Goal: Information Seeking & Learning: Learn about a topic

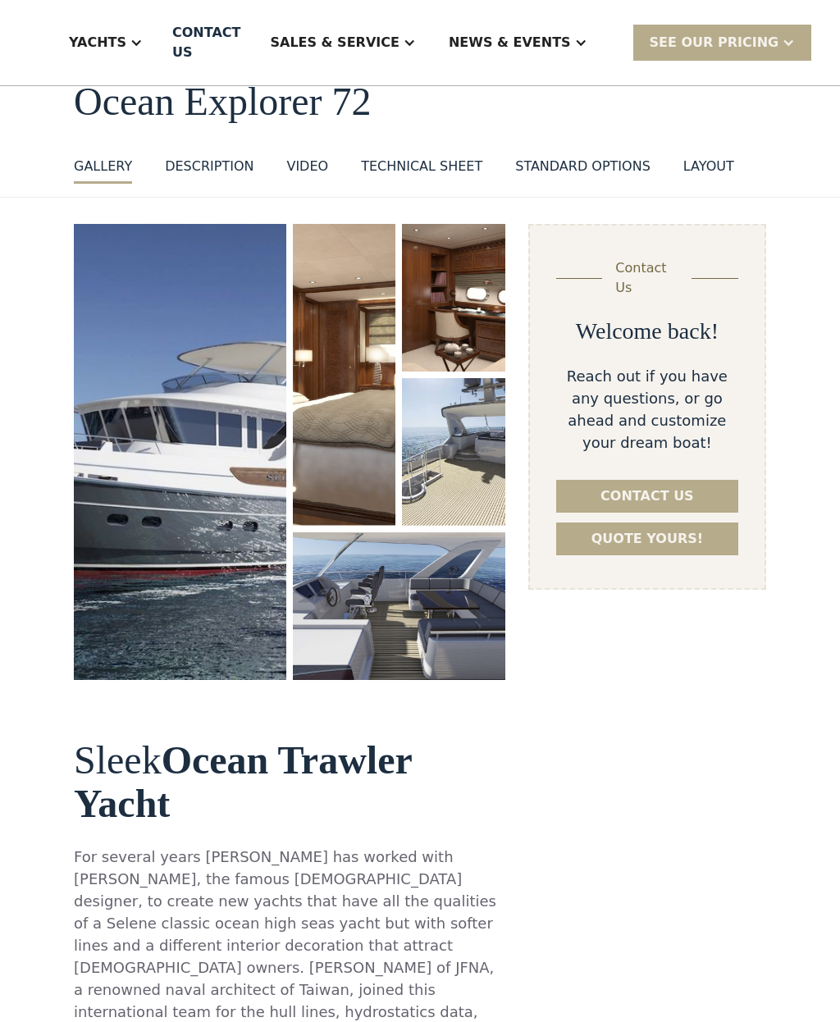
select select "********"
click at [207, 471] on img "open lightbox" at bounding box center [180, 452] width 212 height 456
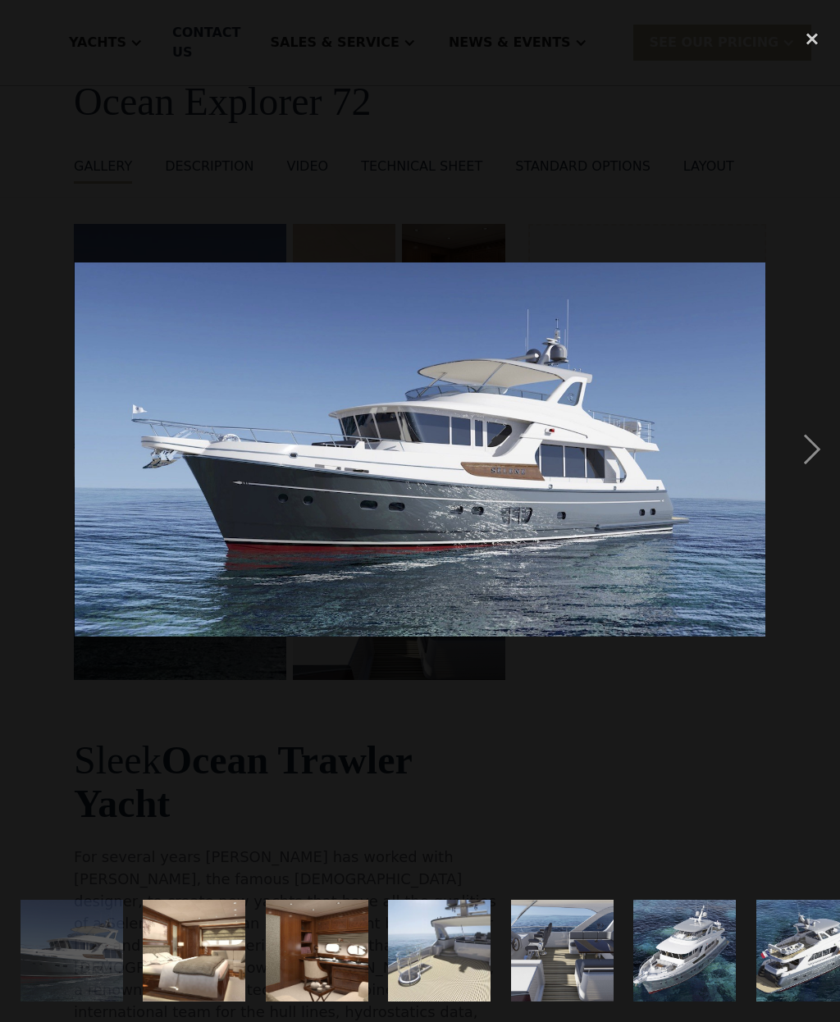
click at [654, 472] on img at bounding box center [420, 449] width 691 height 374
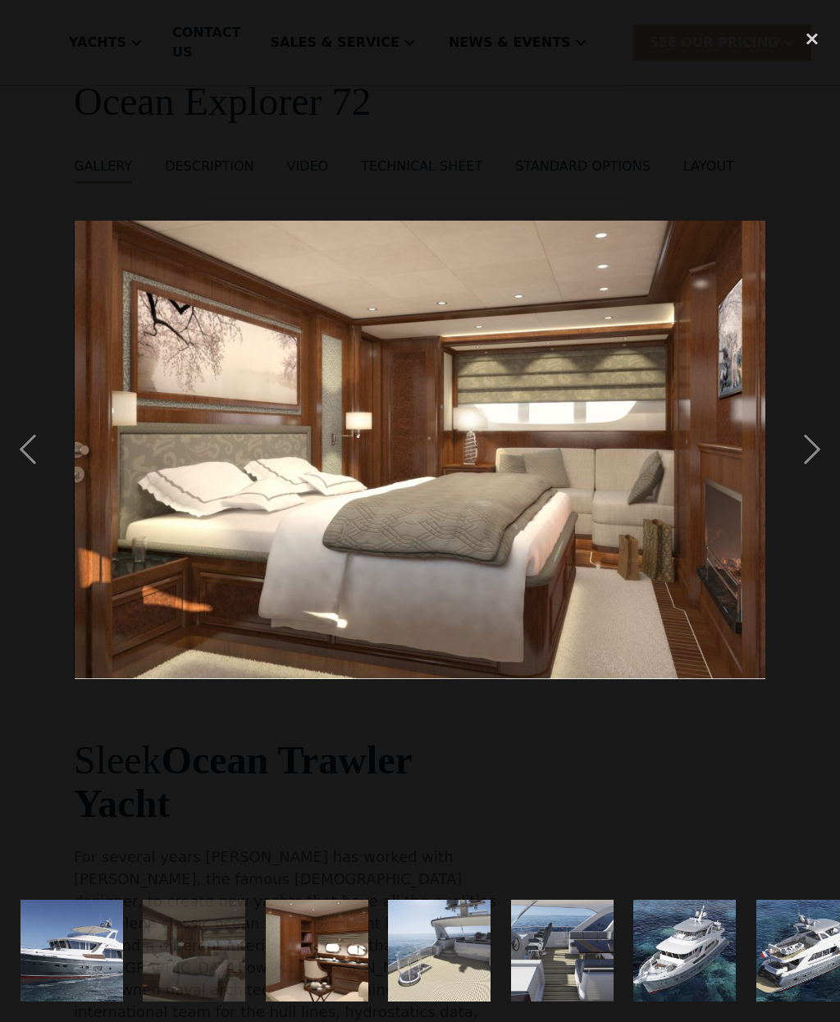
click at [25, 455] on div "previous image" at bounding box center [28, 450] width 56 height 859
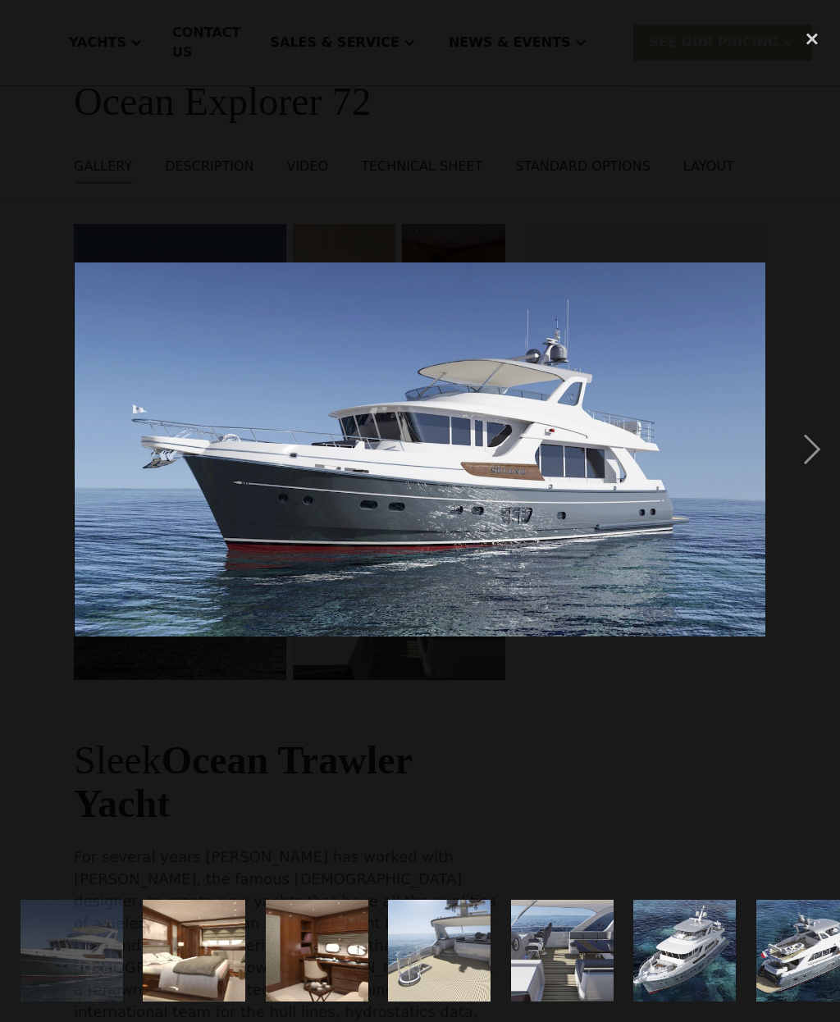
click at [813, 447] on div "next image" at bounding box center [812, 450] width 56 height 859
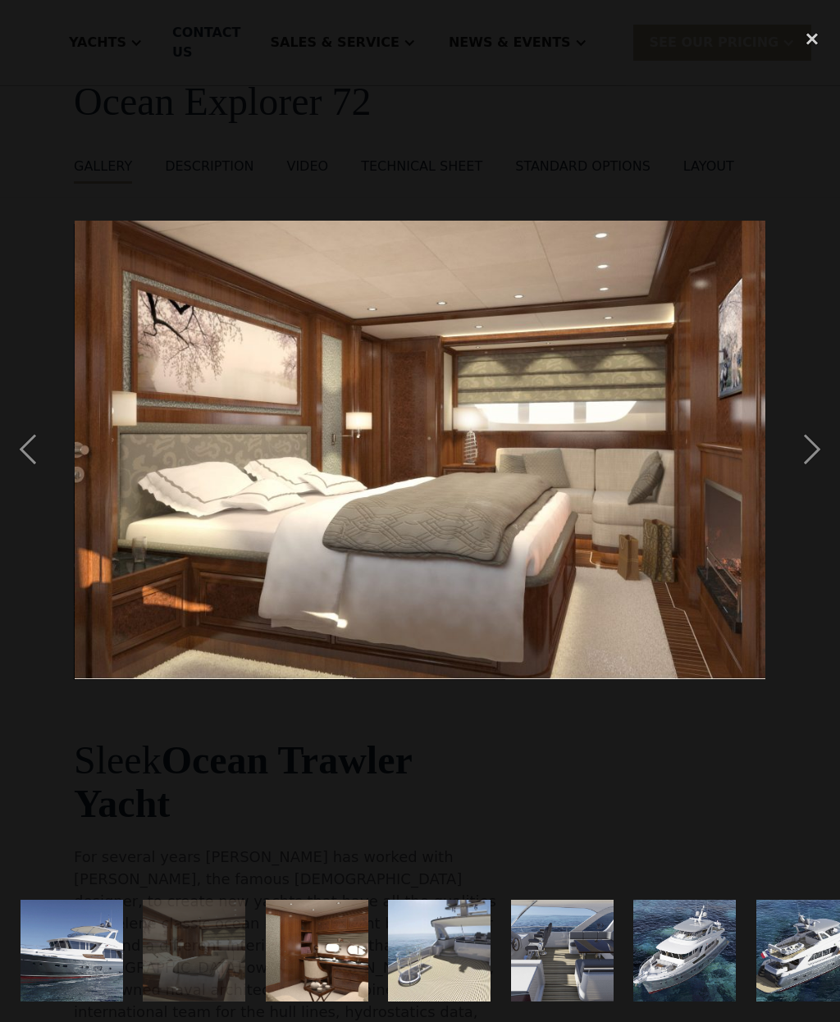
click at [814, 451] on div "next image" at bounding box center [812, 450] width 56 height 859
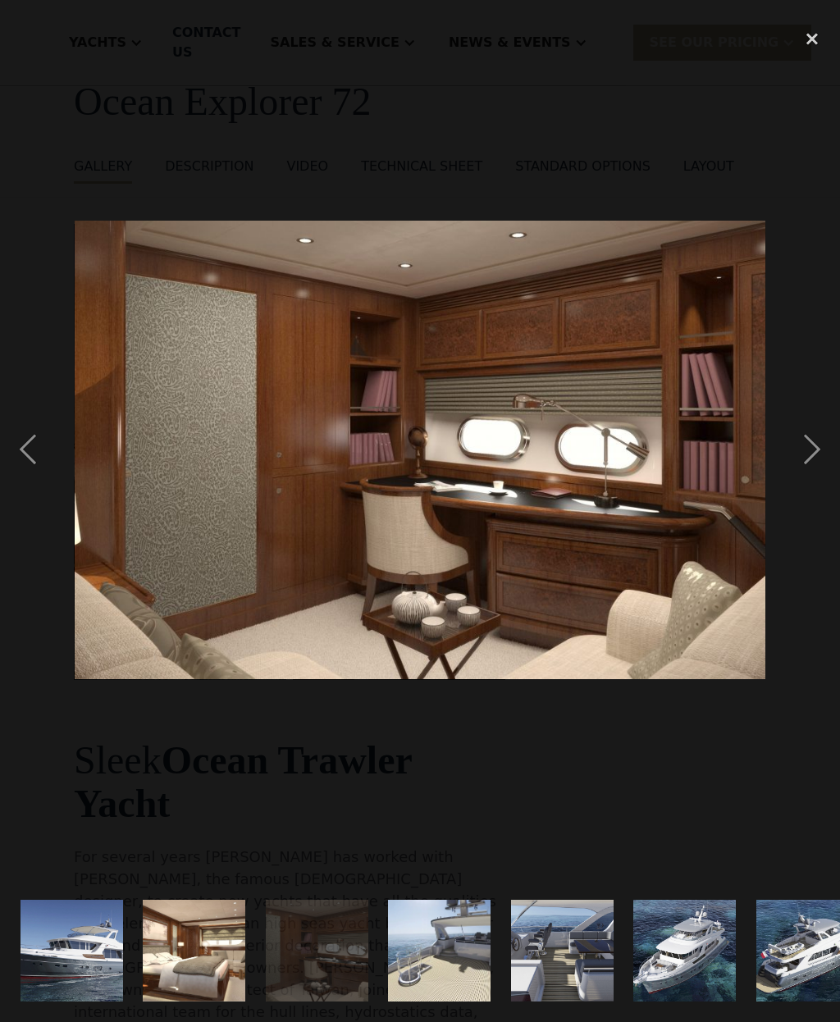
click at [807, 453] on div "next image" at bounding box center [812, 450] width 56 height 859
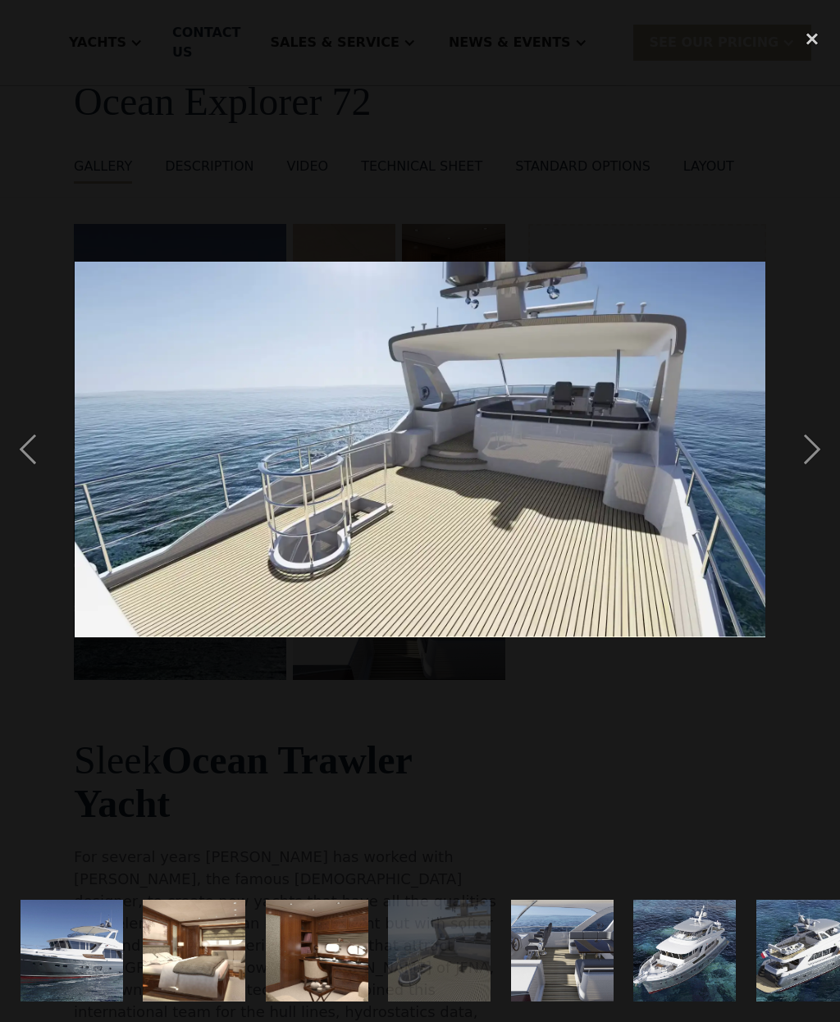
click at [803, 451] on div "next image" at bounding box center [812, 450] width 56 height 859
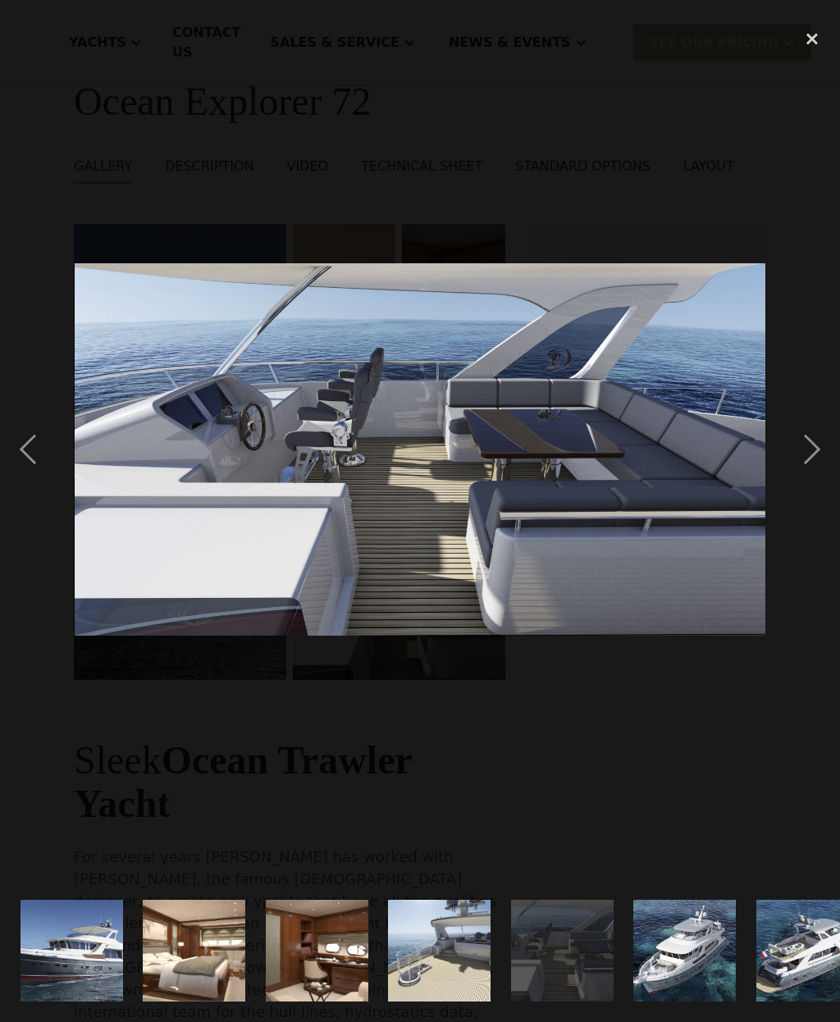
click at [810, 449] on div "next image" at bounding box center [812, 450] width 56 height 859
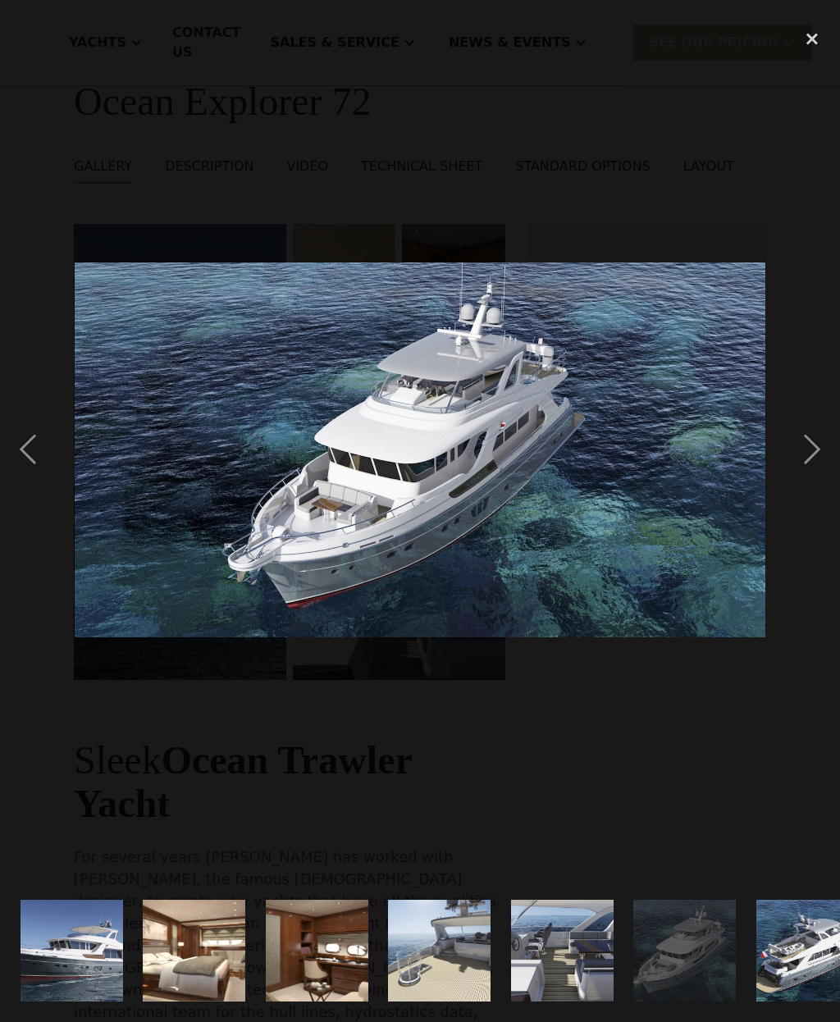
click at [804, 450] on div "next image" at bounding box center [812, 450] width 56 height 859
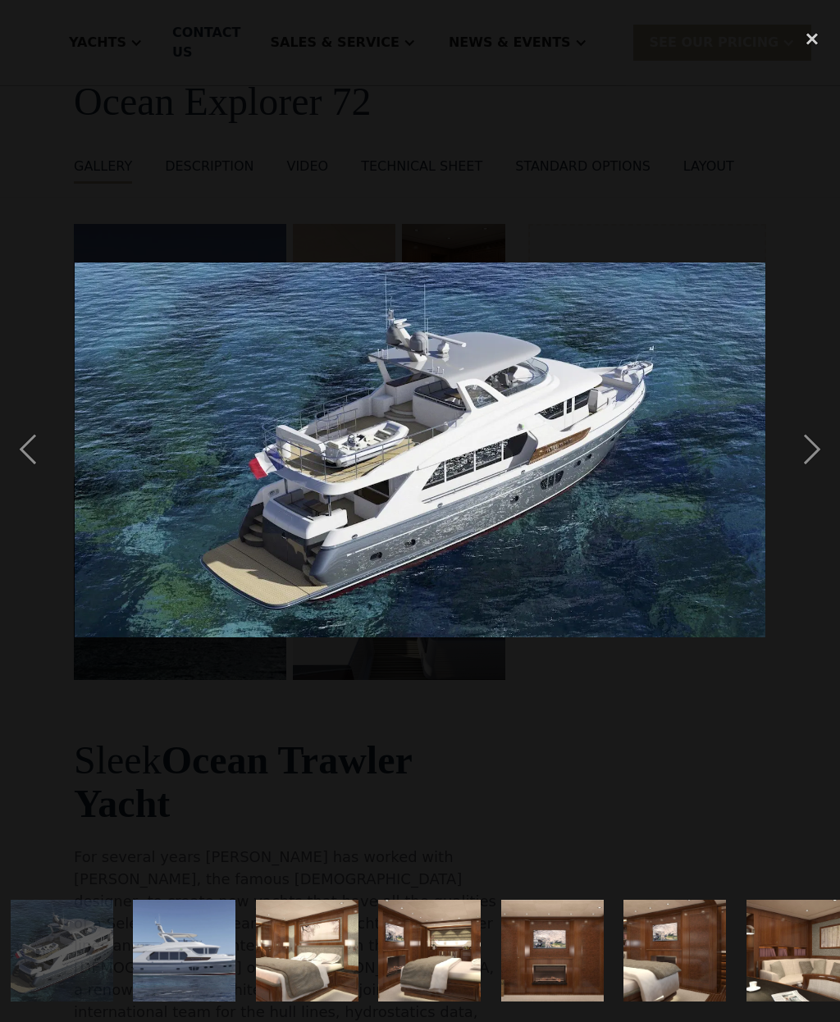
scroll to position [0, 745]
click at [814, 440] on div "next image" at bounding box center [812, 450] width 56 height 859
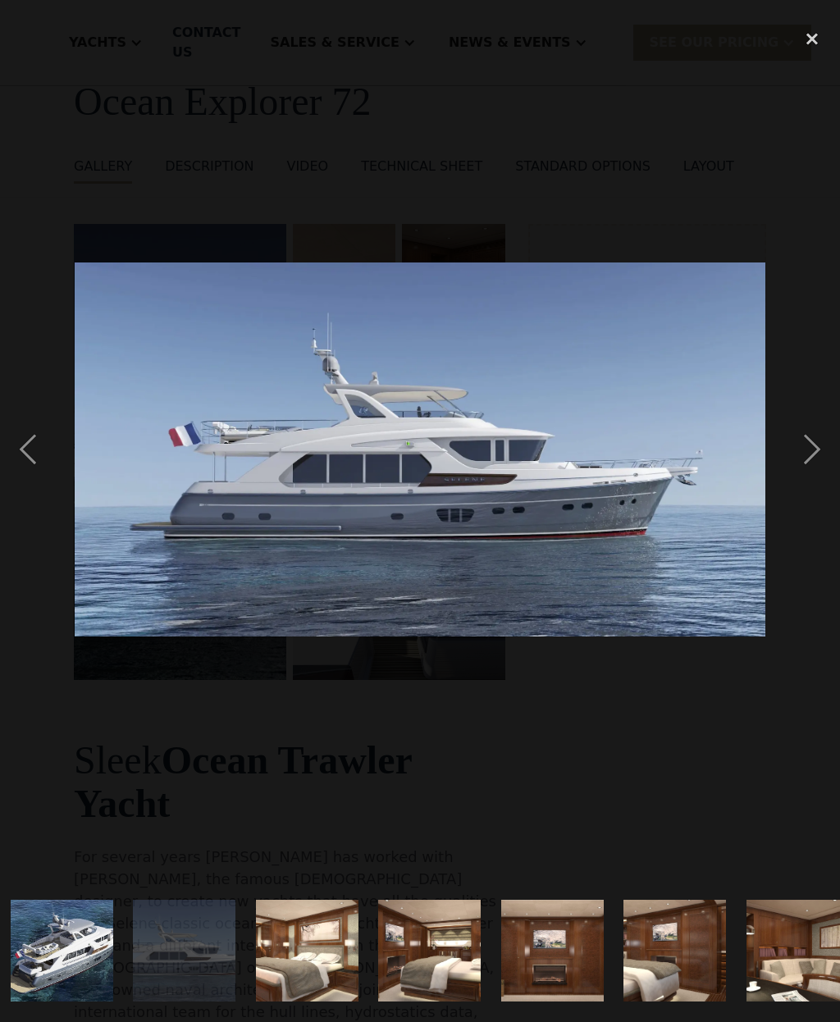
click at [813, 453] on div "next image" at bounding box center [812, 450] width 56 height 859
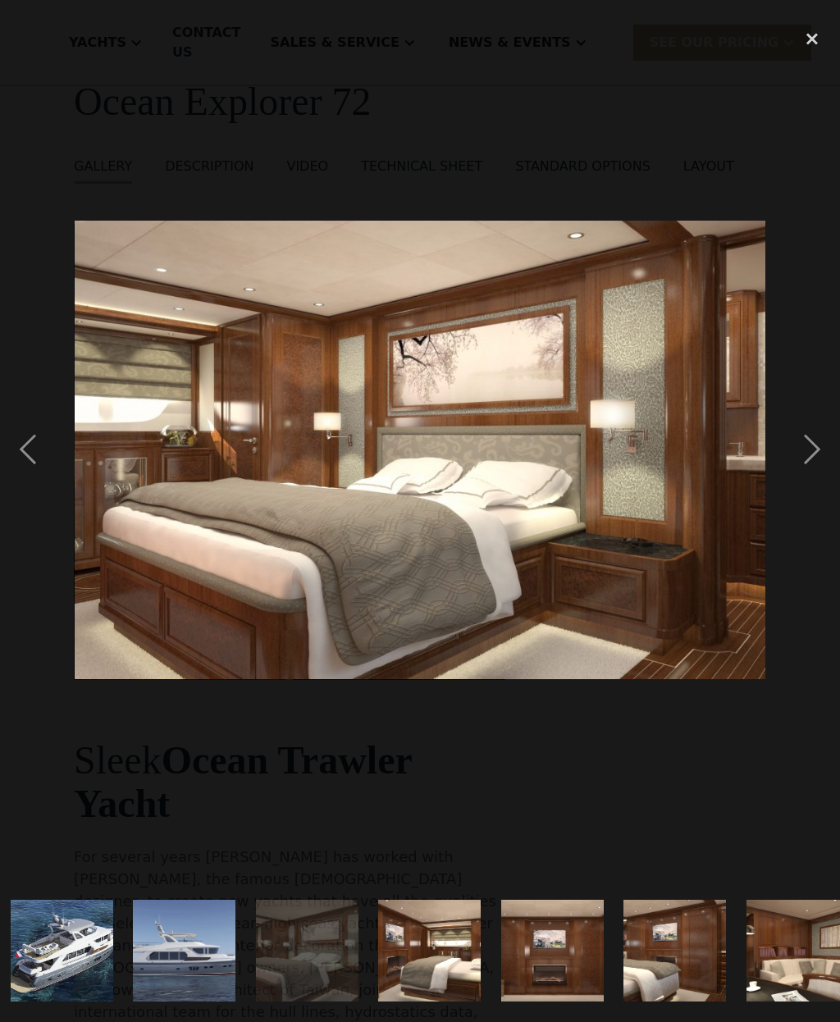
click at [809, 440] on div "next image" at bounding box center [812, 450] width 56 height 859
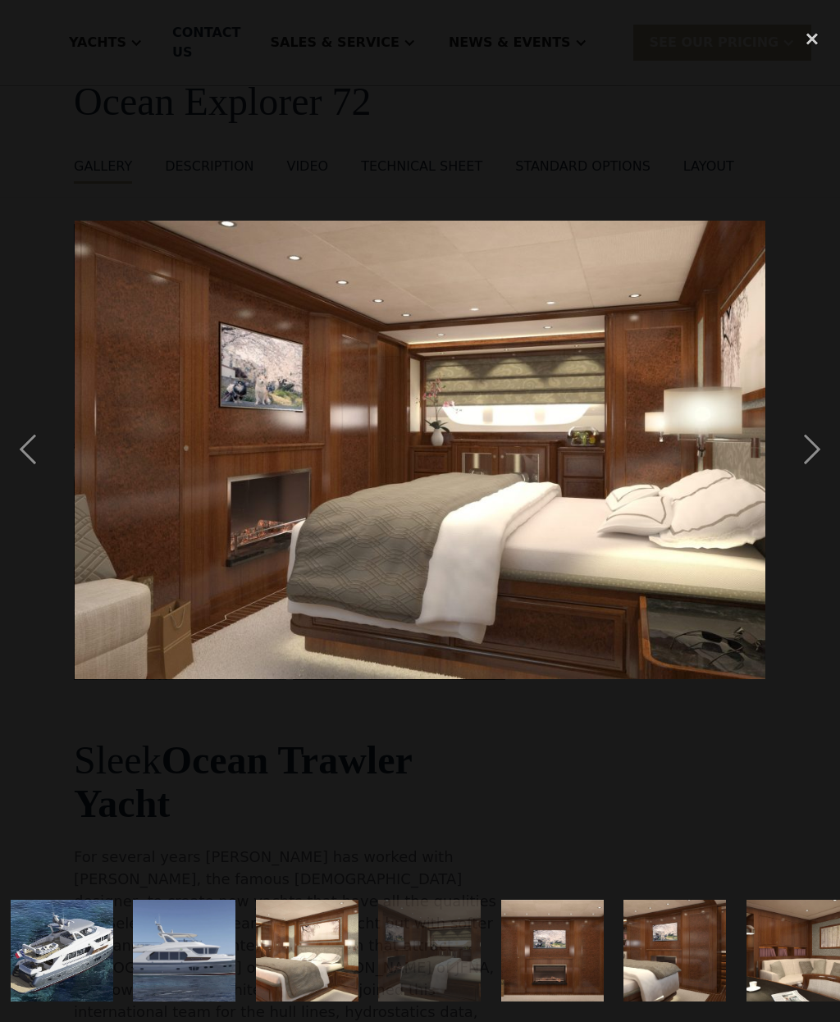
click at [813, 444] on div "next image" at bounding box center [812, 450] width 56 height 859
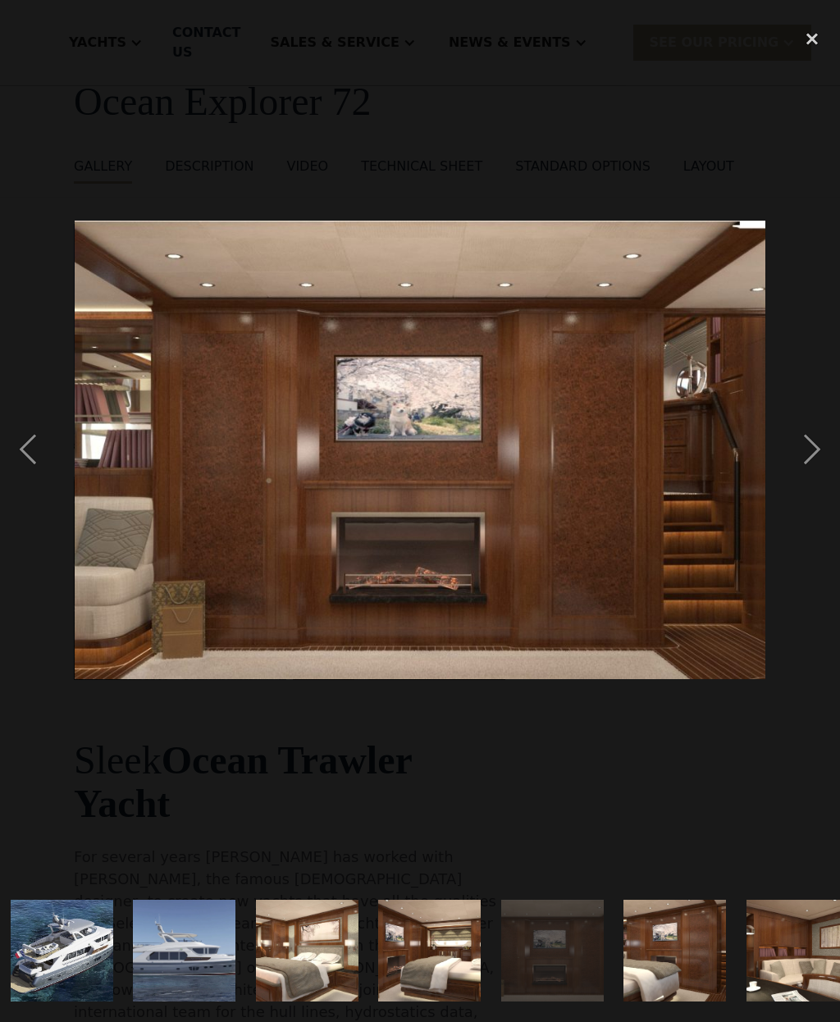
click at [813, 447] on div "next image" at bounding box center [812, 450] width 56 height 859
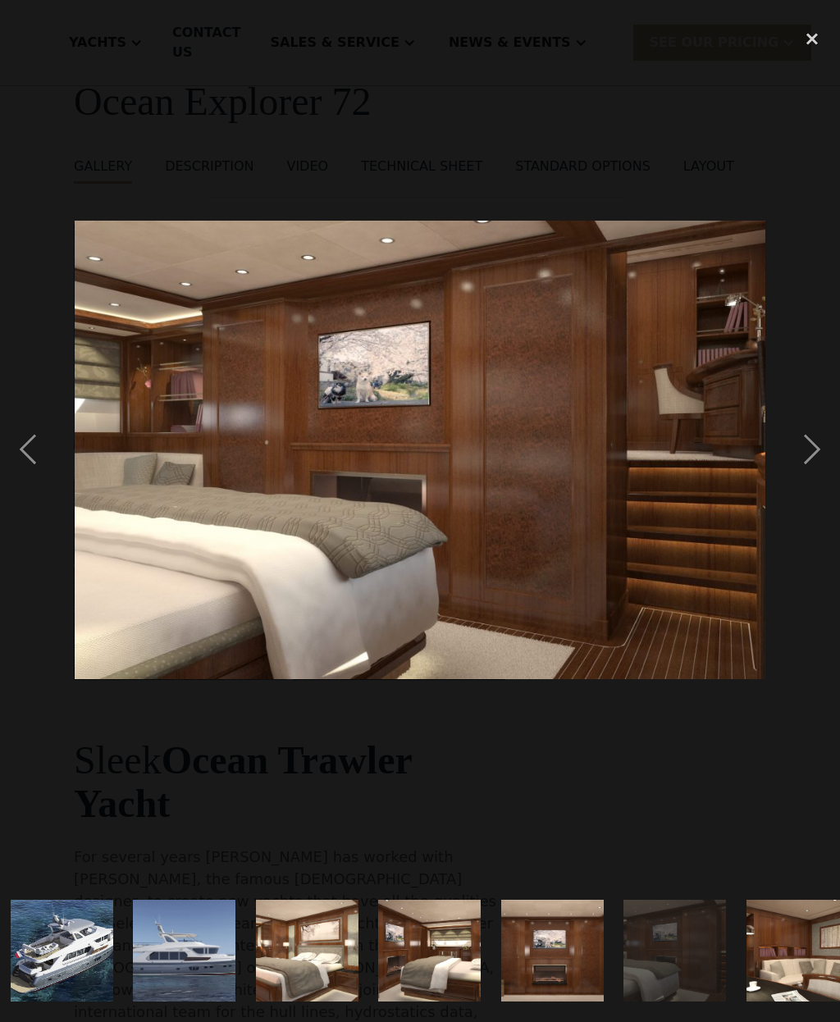
click at [822, 448] on div "next image" at bounding box center [812, 450] width 56 height 859
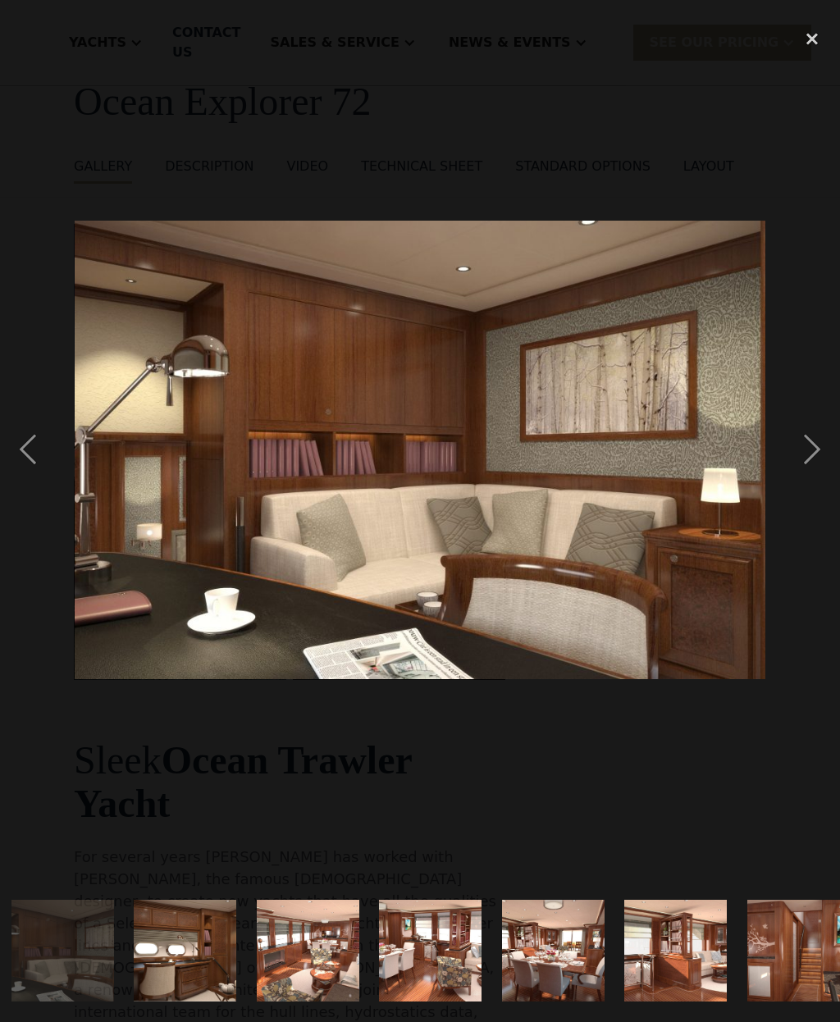
scroll to position [0, 1481]
click at [811, 449] on div "next image" at bounding box center [812, 450] width 56 height 859
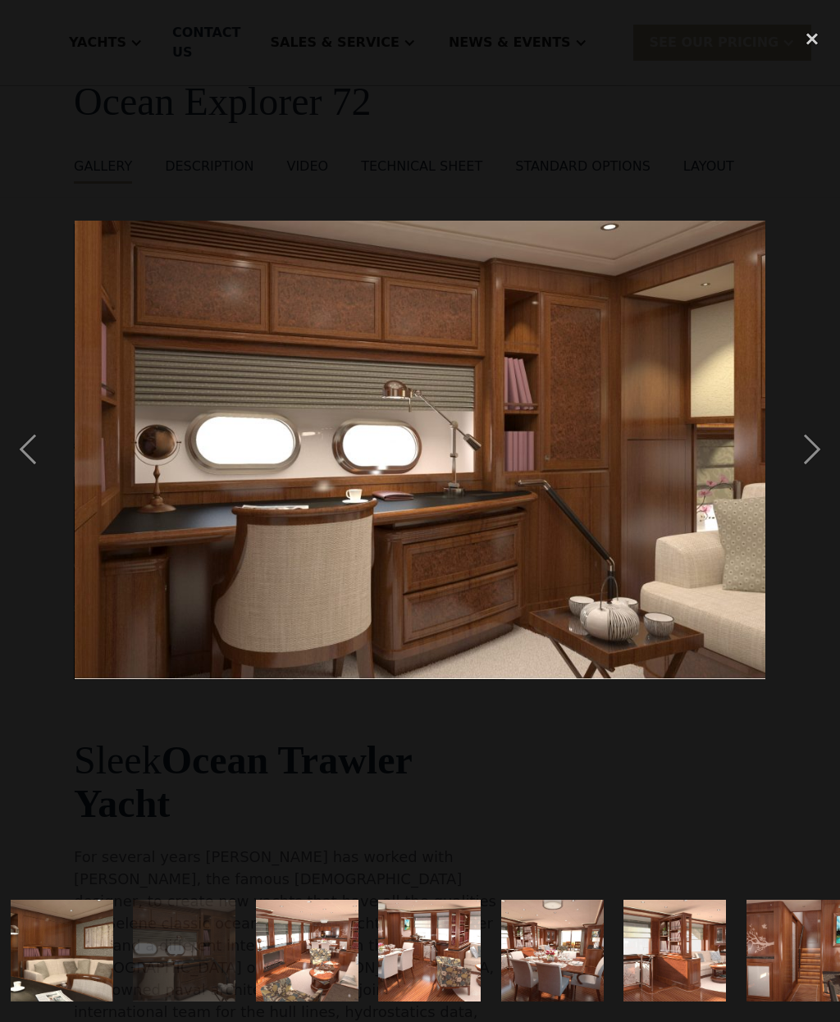
click at [814, 441] on div "next image" at bounding box center [812, 450] width 56 height 859
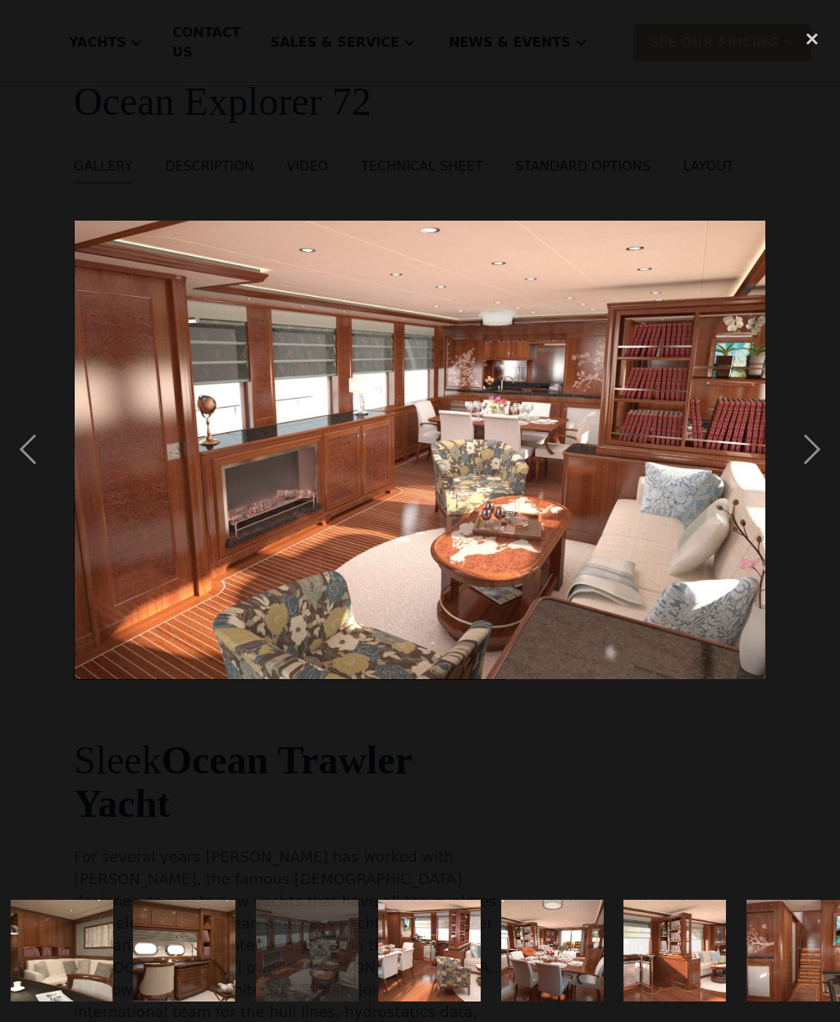
click at [816, 453] on div "next image" at bounding box center [812, 450] width 56 height 859
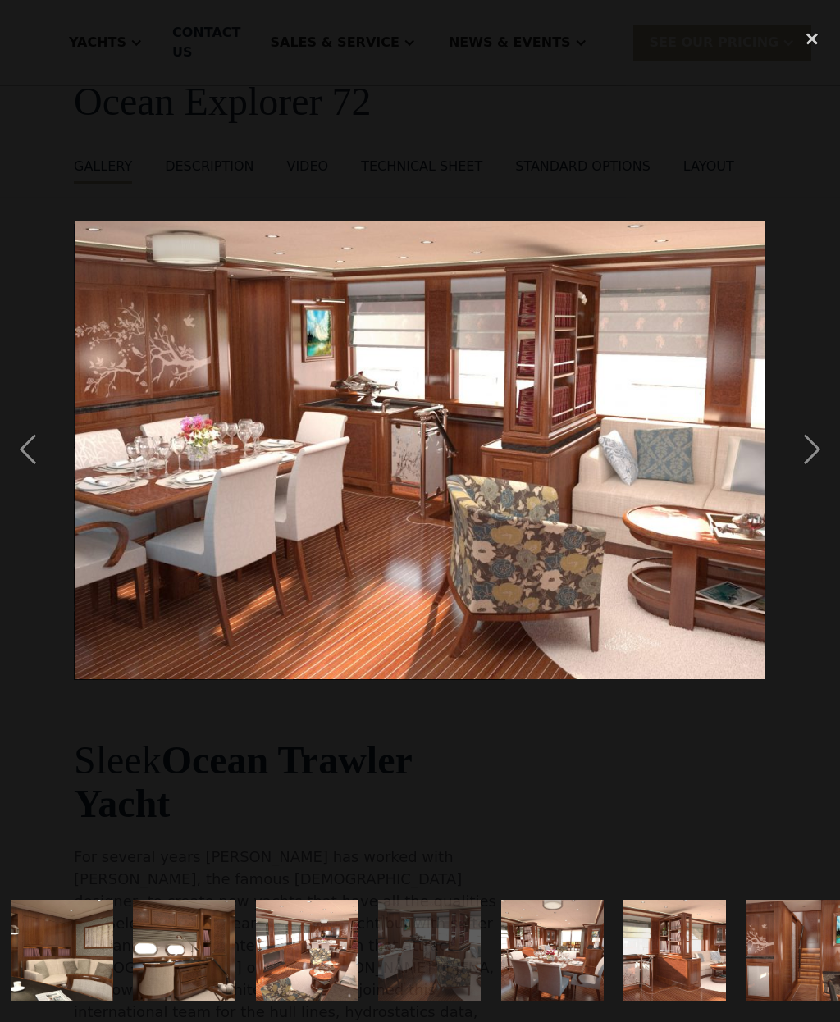
click at [801, 453] on div "next image" at bounding box center [812, 450] width 56 height 859
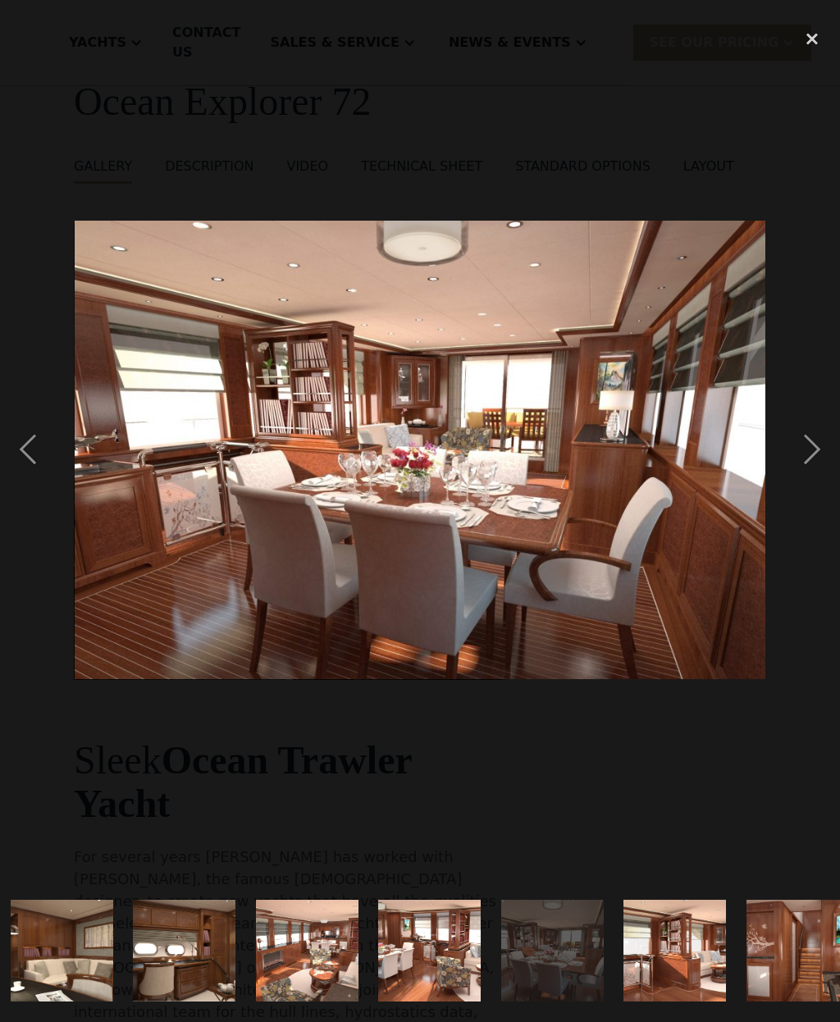
click at [800, 452] on div "next image" at bounding box center [812, 450] width 56 height 859
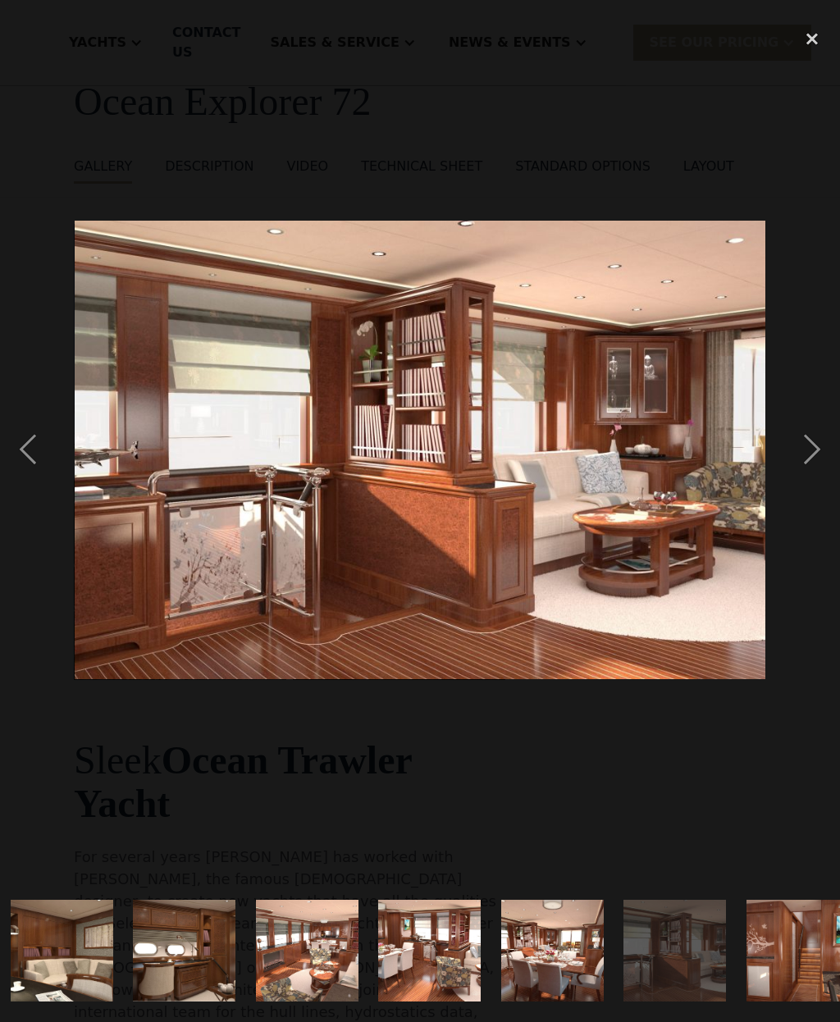
click at [810, 450] on div "next image" at bounding box center [812, 450] width 56 height 859
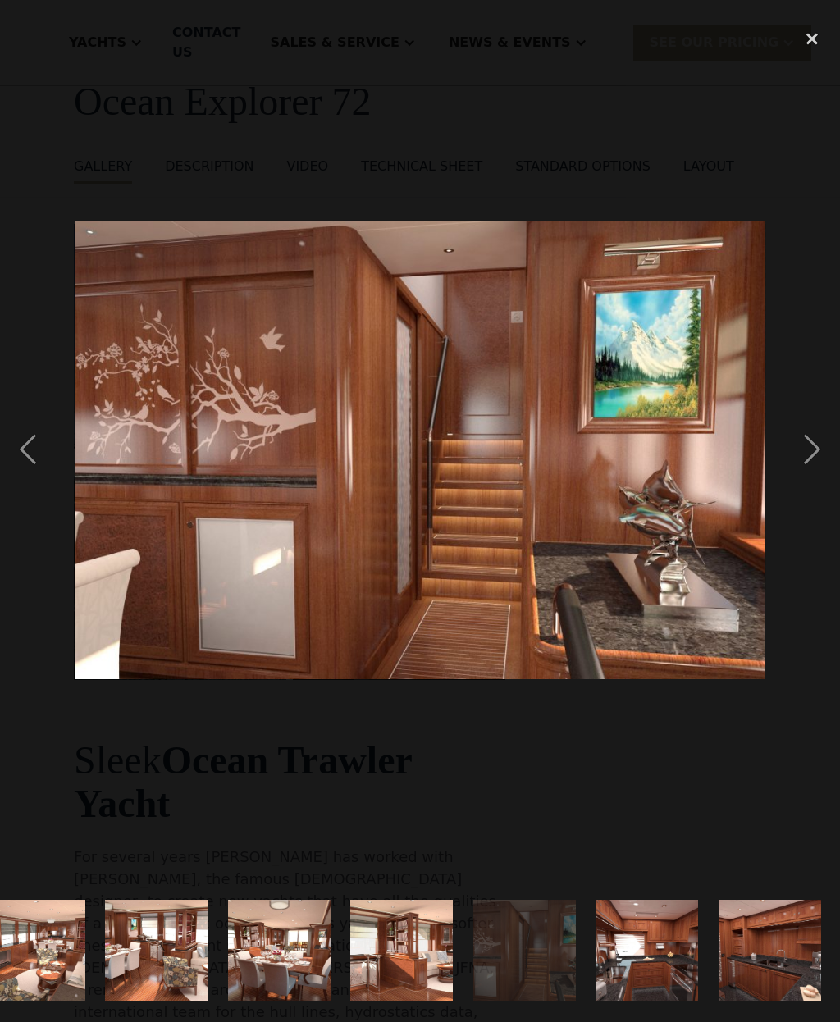
scroll to position [0, 1755]
click at [804, 459] on div "next image" at bounding box center [812, 450] width 56 height 859
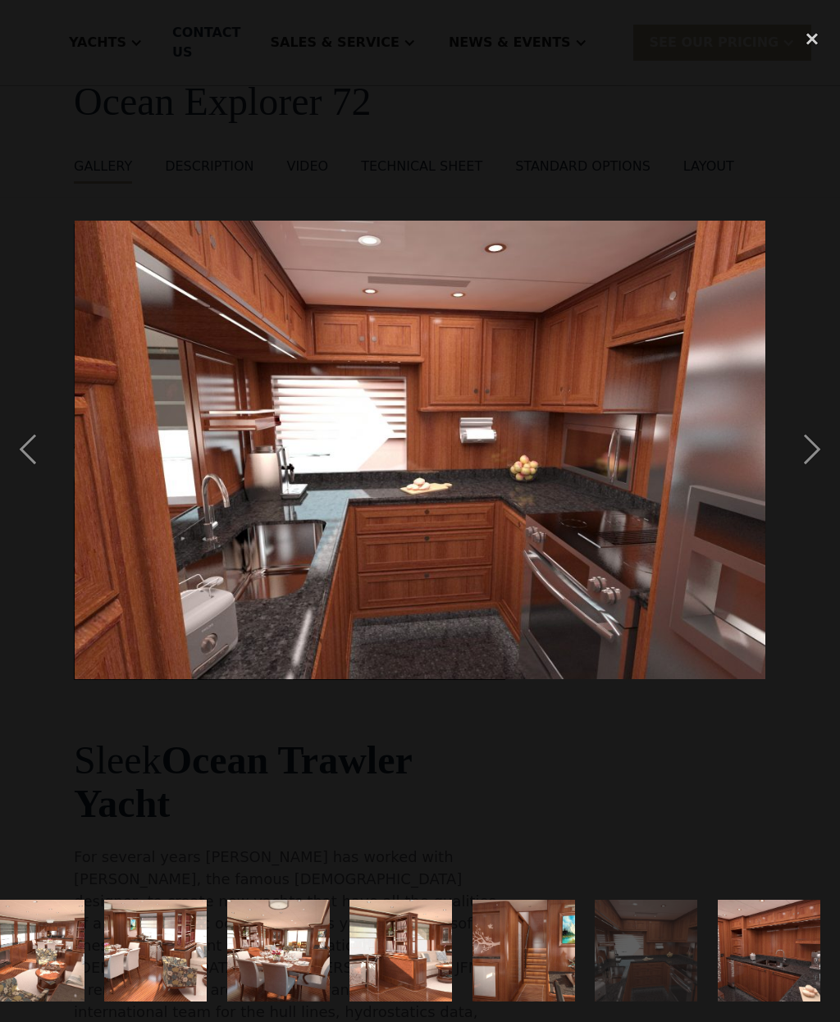
click at [816, 440] on div "next image" at bounding box center [812, 450] width 56 height 859
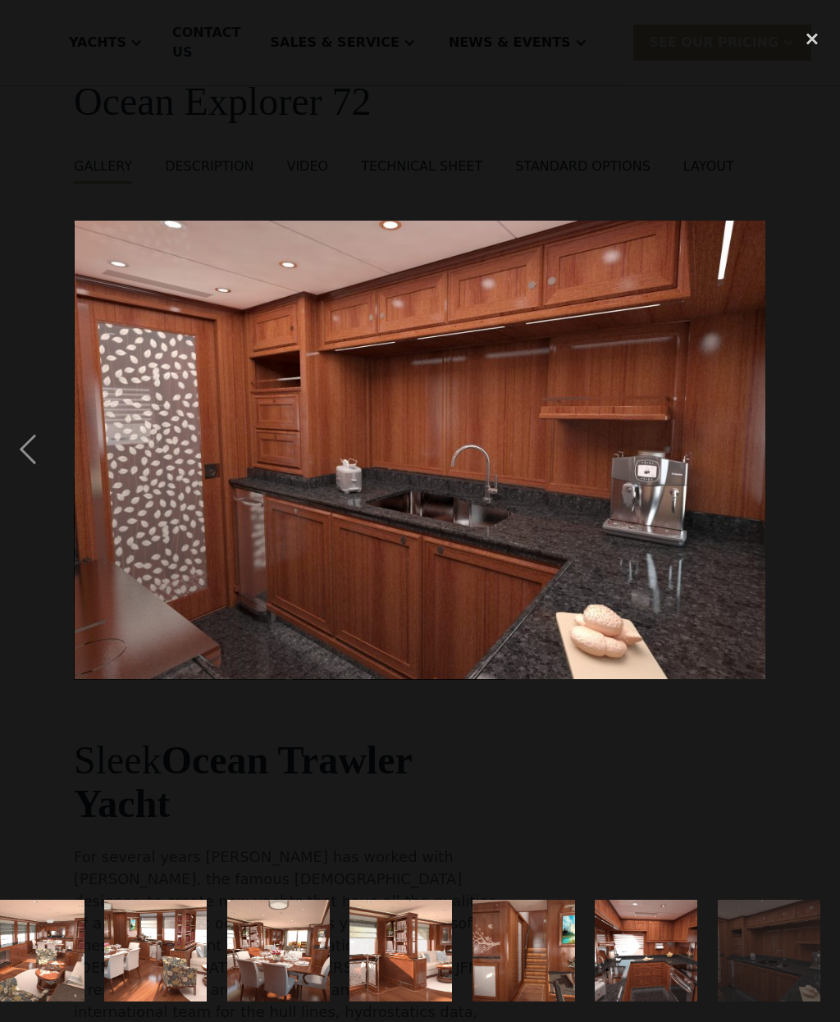
click at [782, 498] on div at bounding box center [420, 450] width 840 height 859
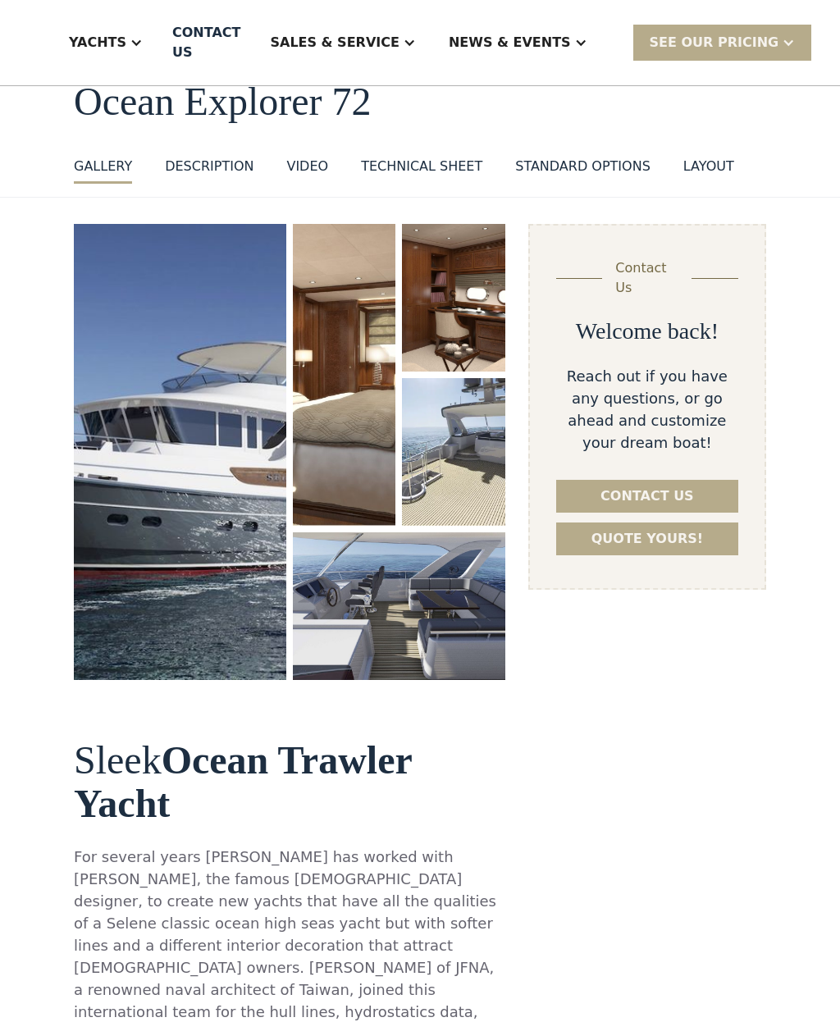
scroll to position [0, 0]
click at [160, 473] on img "open lightbox" at bounding box center [180, 452] width 212 height 456
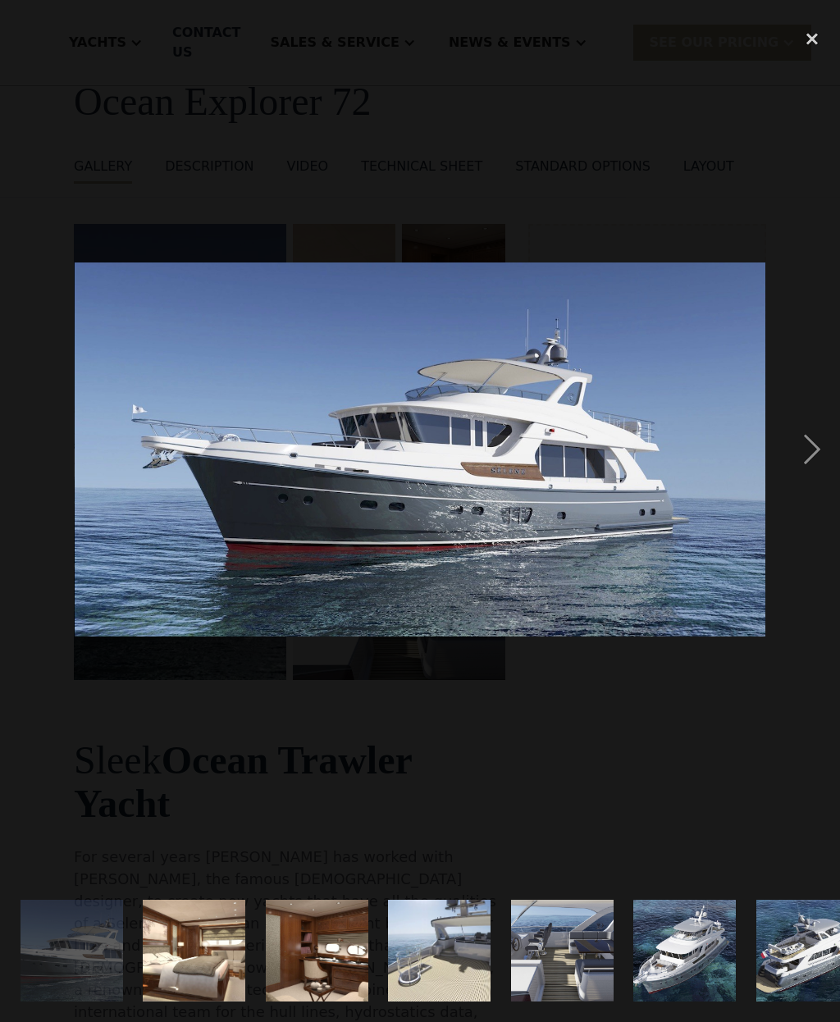
click at [813, 447] on div "next image" at bounding box center [812, 450] width 56 height 859
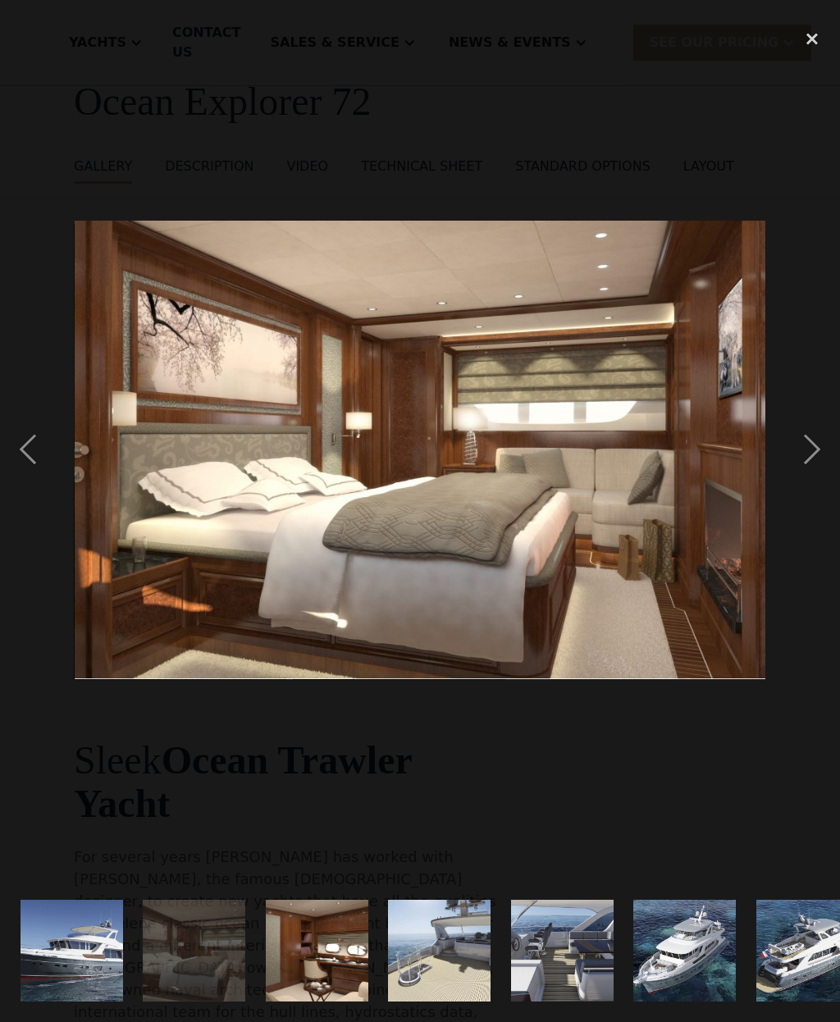
click at [811, 453] on div "next image" at bounding box center [812, 450] width 56 height 859
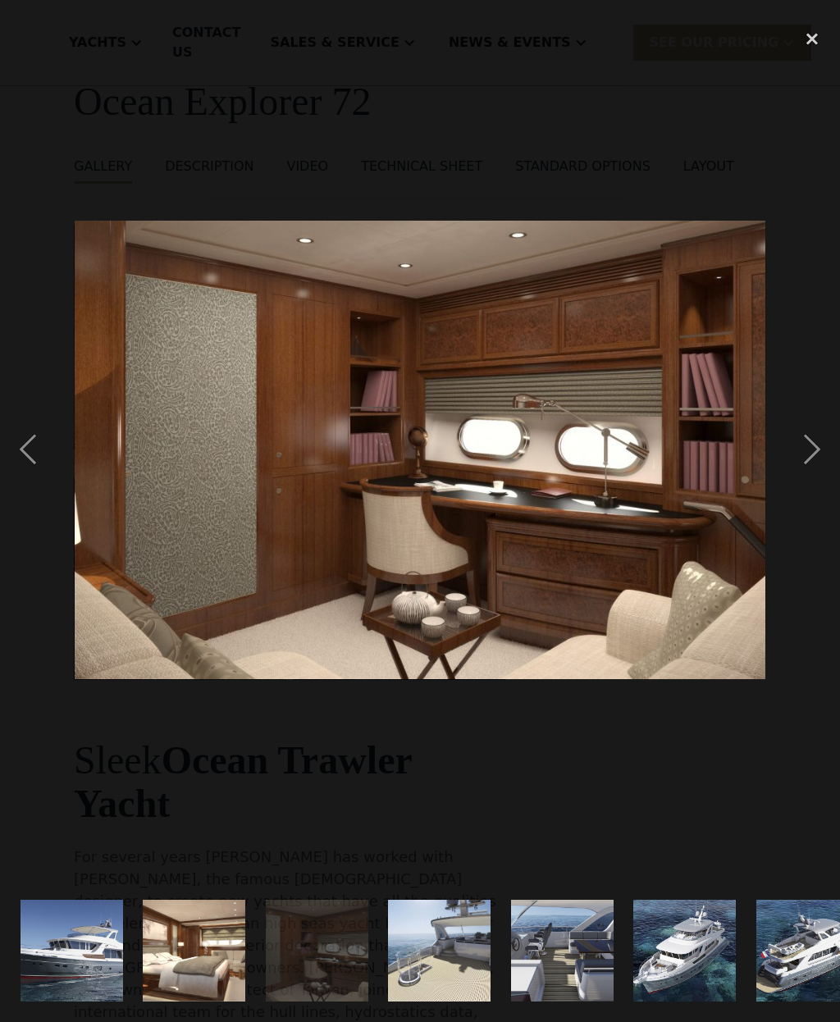
click at [813, 456] on div "next image" at bounding box center [812, 450] width 56 height 859
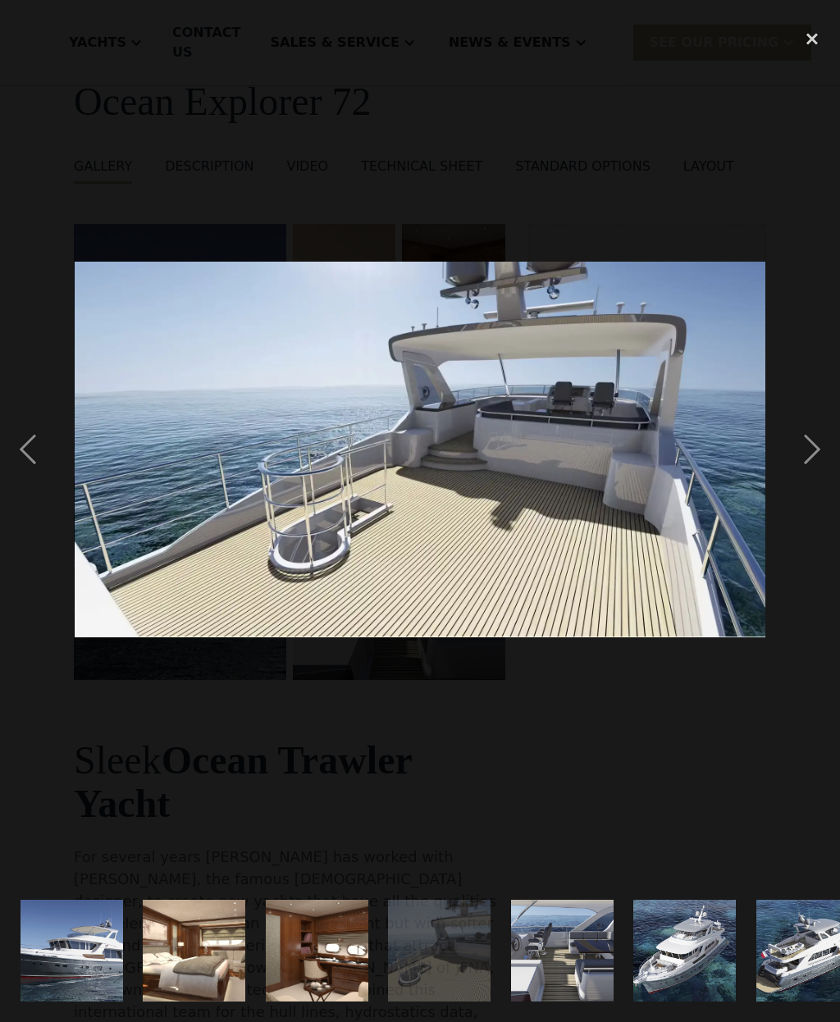
click at [809, 457] on div "next image" at bounding box center [812, 450] width 56 height 859
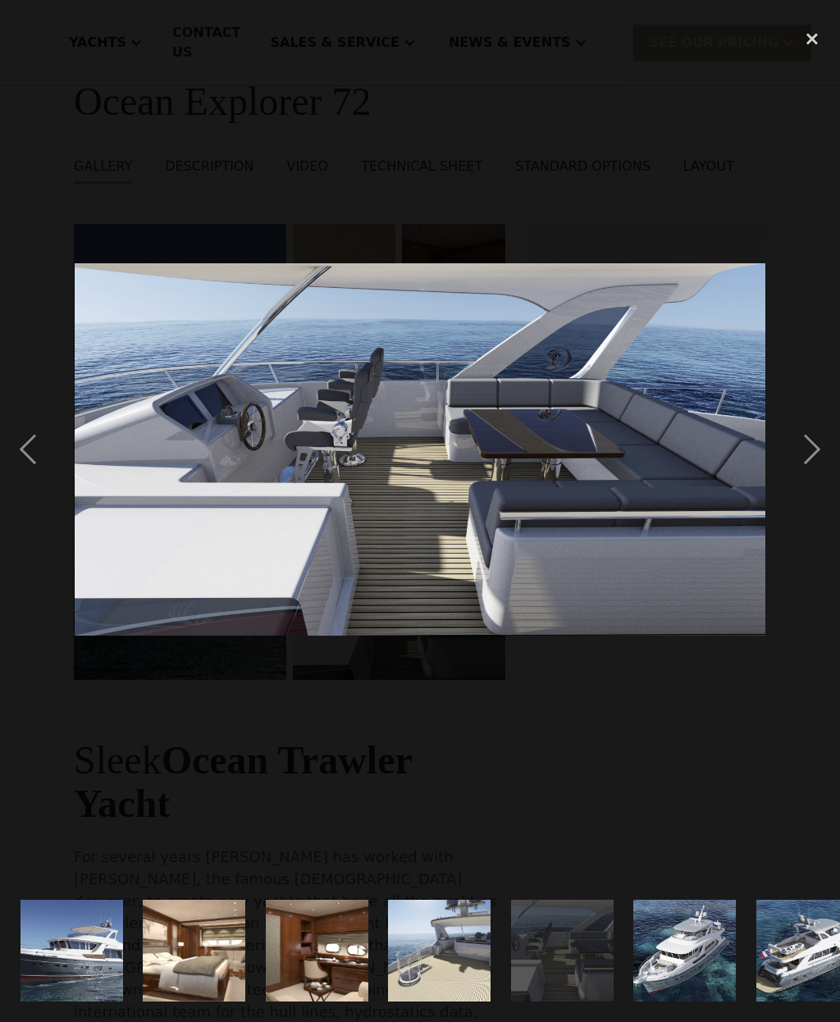
click at [818, 457] on div "next image" at bounding box center [812, 450] width 56 height 859
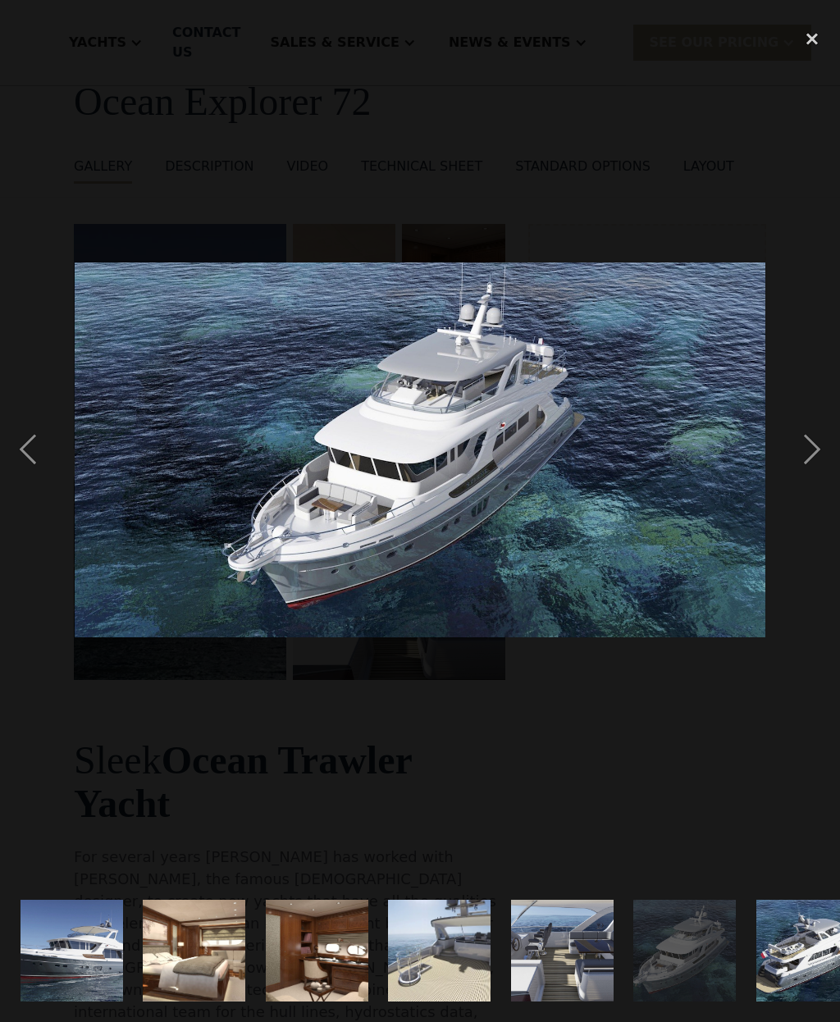
click at [813, 460] on div "next image" at bounding box center [812, 450] width 56 height 859
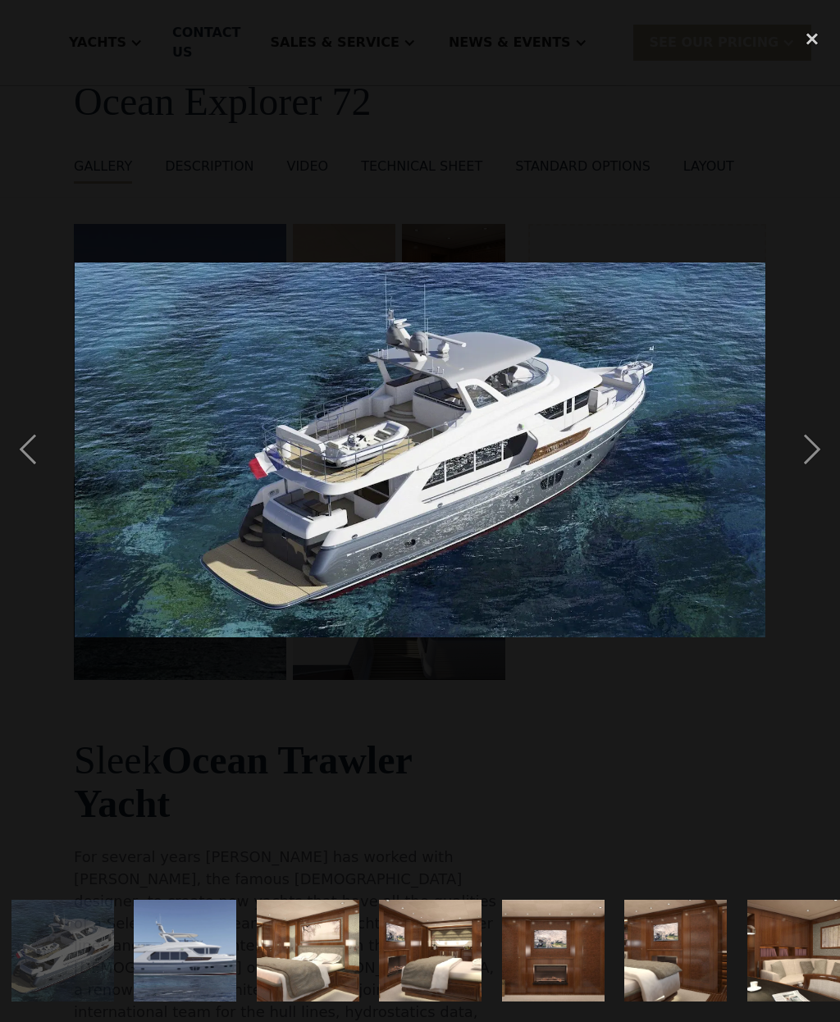
scroll to position [0, 745]
click at [810, 456] on div "next image" at bounding box center [812, 450] width 56 height 859
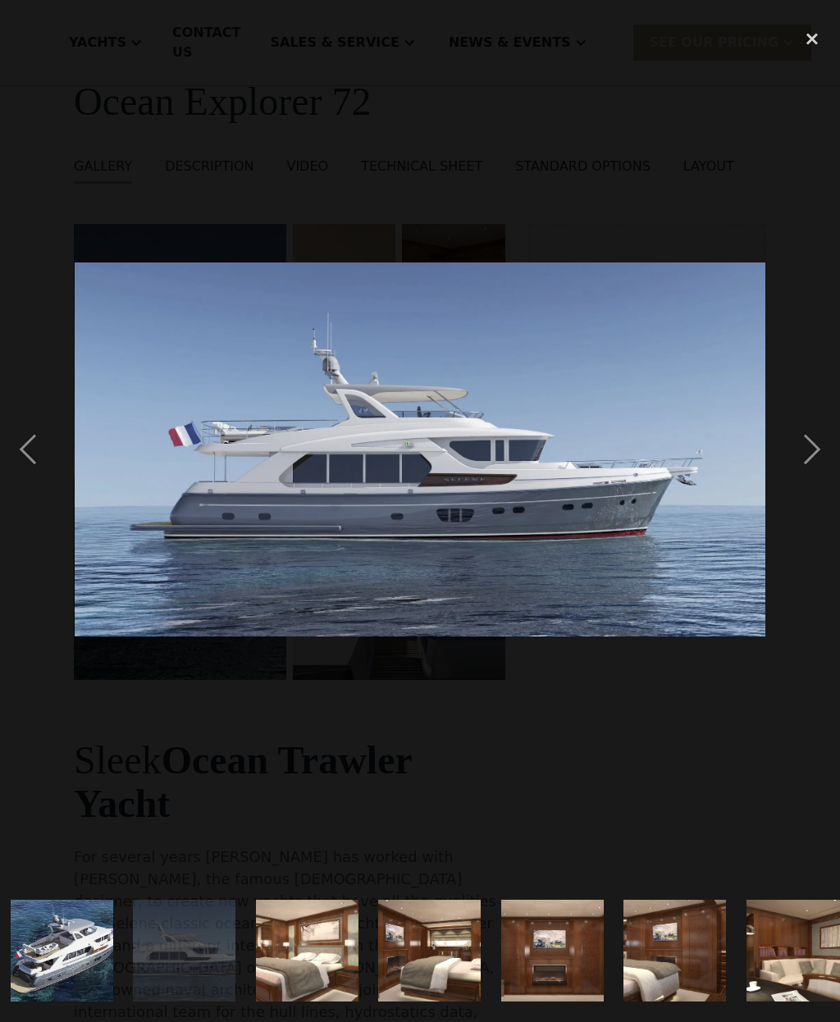
click at [813, 452] on div "next image" at bounding box center [812, 450] width 56 height 859
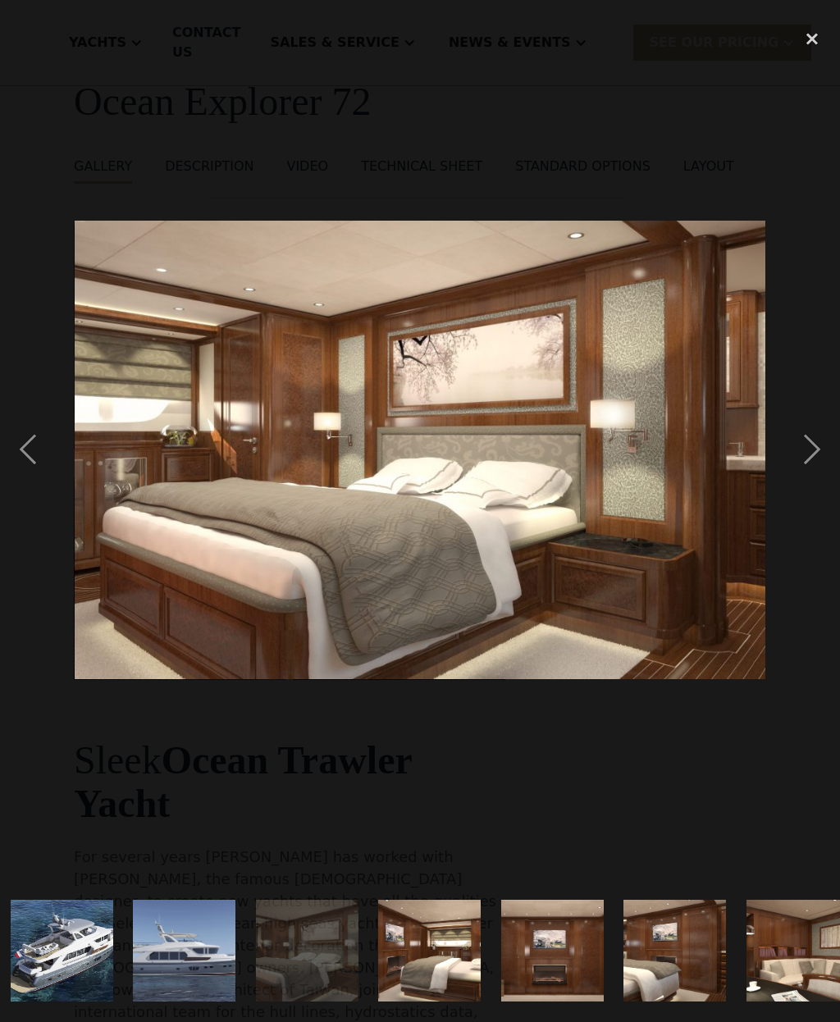
click at [814, 467] on div "next image" at bounding box center [812, 450] width 56 height 859
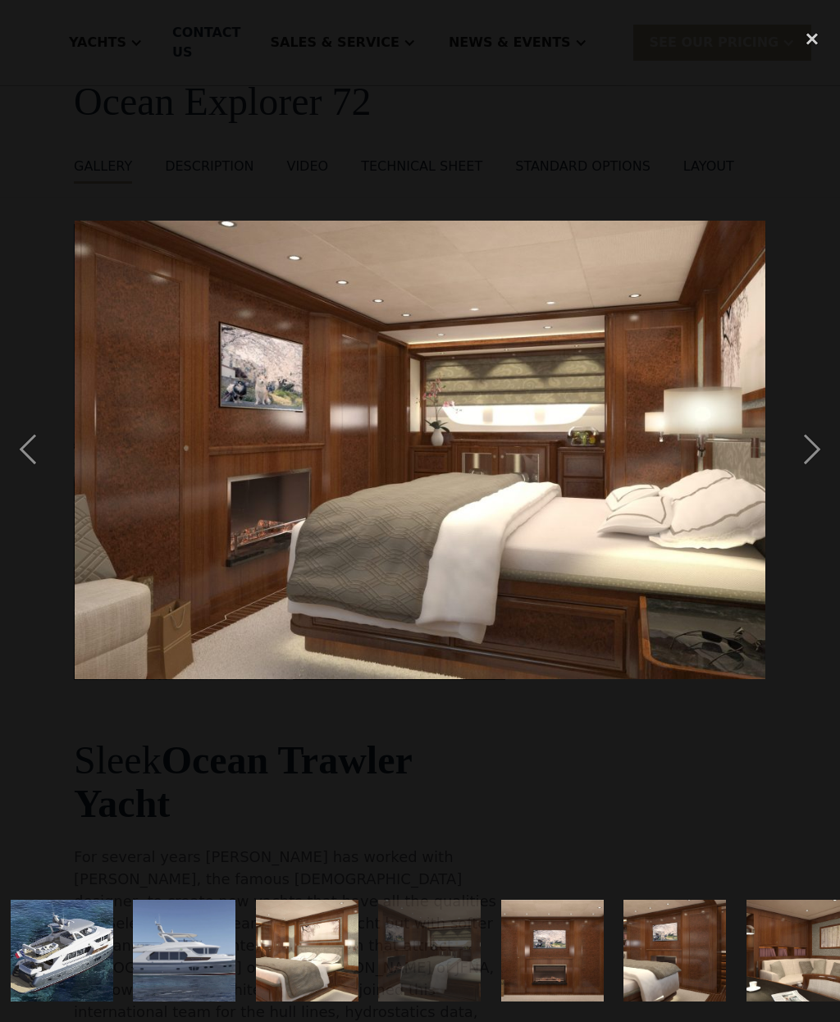
click at [813, 463] on div "next image" at bounding box center [812, 450] width 56 height 859
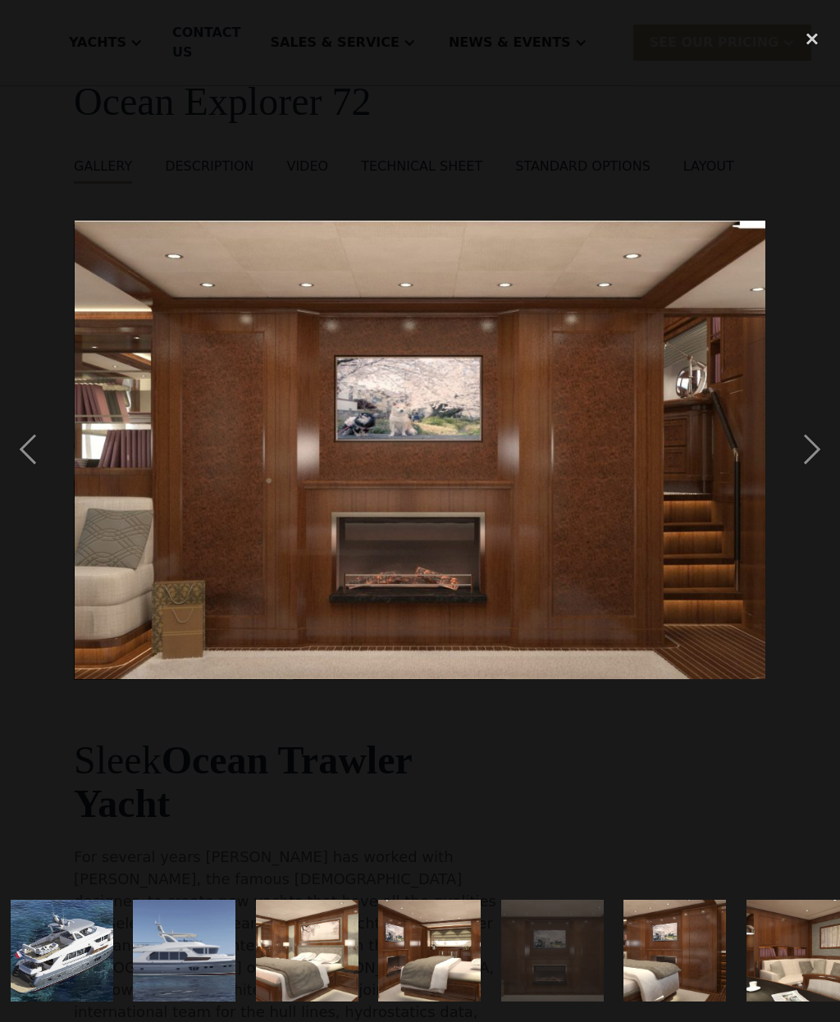
click at [814, 457] on div "next image" at bounding box center [812, 450] width 56 height 859
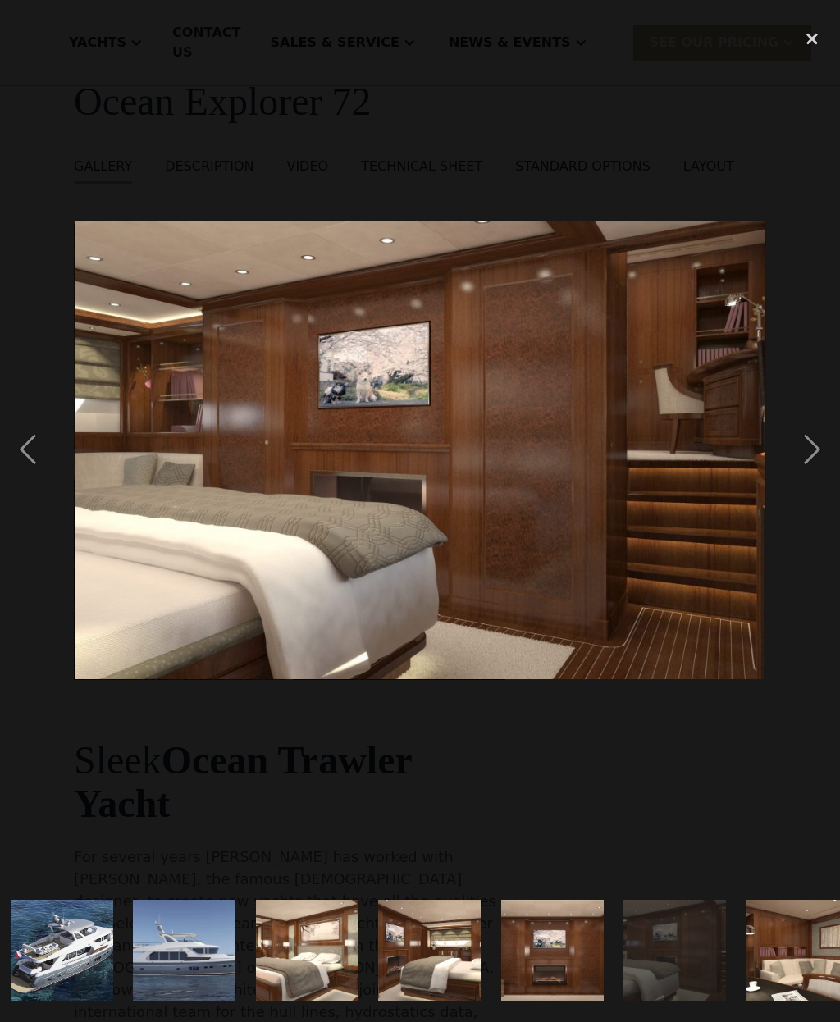
click at [816, 461] on div "next image" at bounding box center [812, 450] width 56 height 859
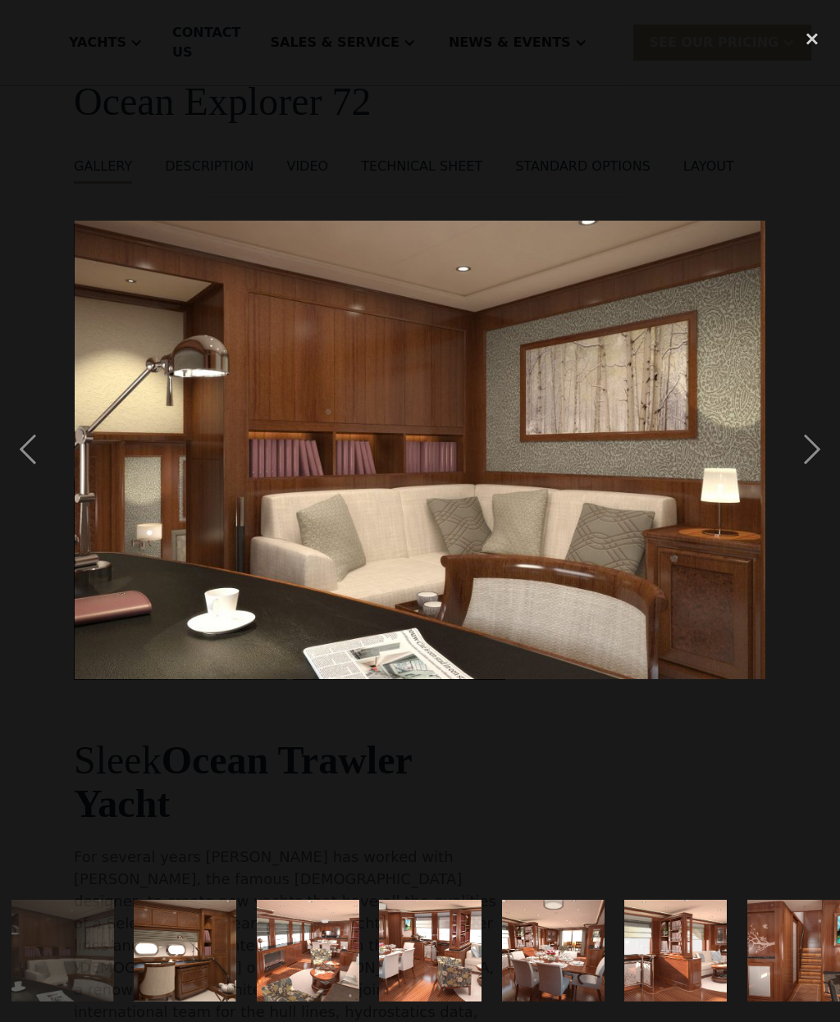
scroll to position [0, 1481]
click at [821, 458] on div "next image" at bounding box center [812, 450] width 56 height 859
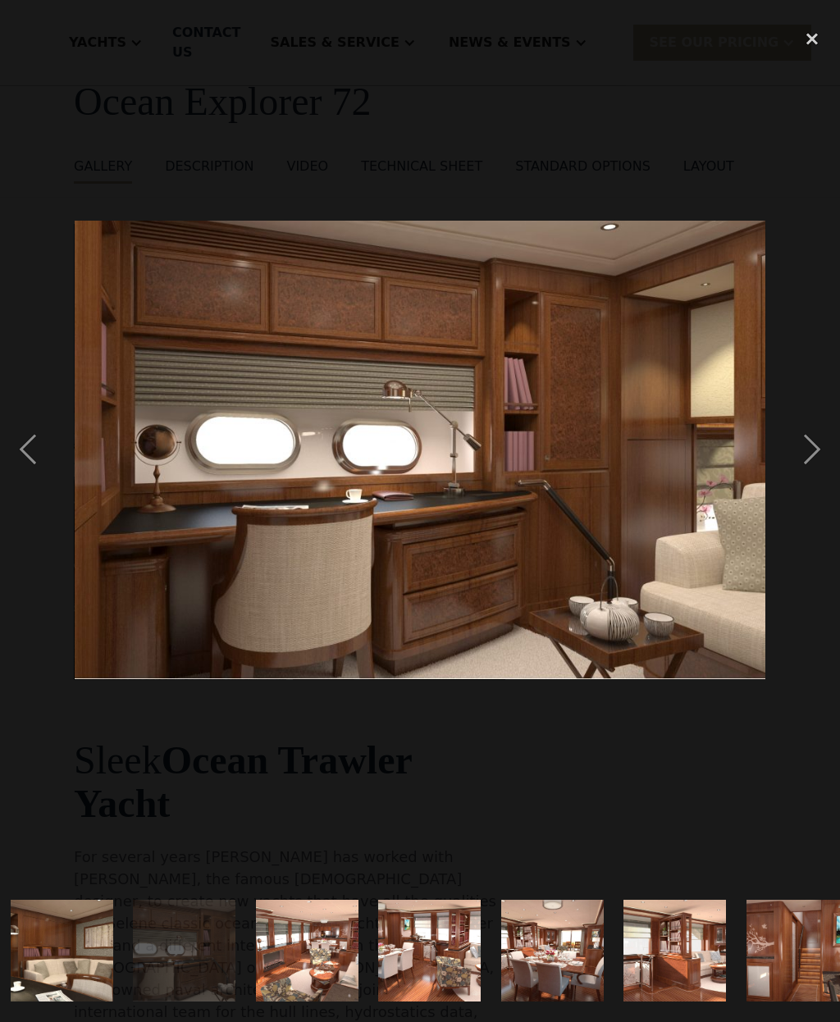
click at [818, 455] on div "next image" at bounding box center [812, 450] width 56 height 859
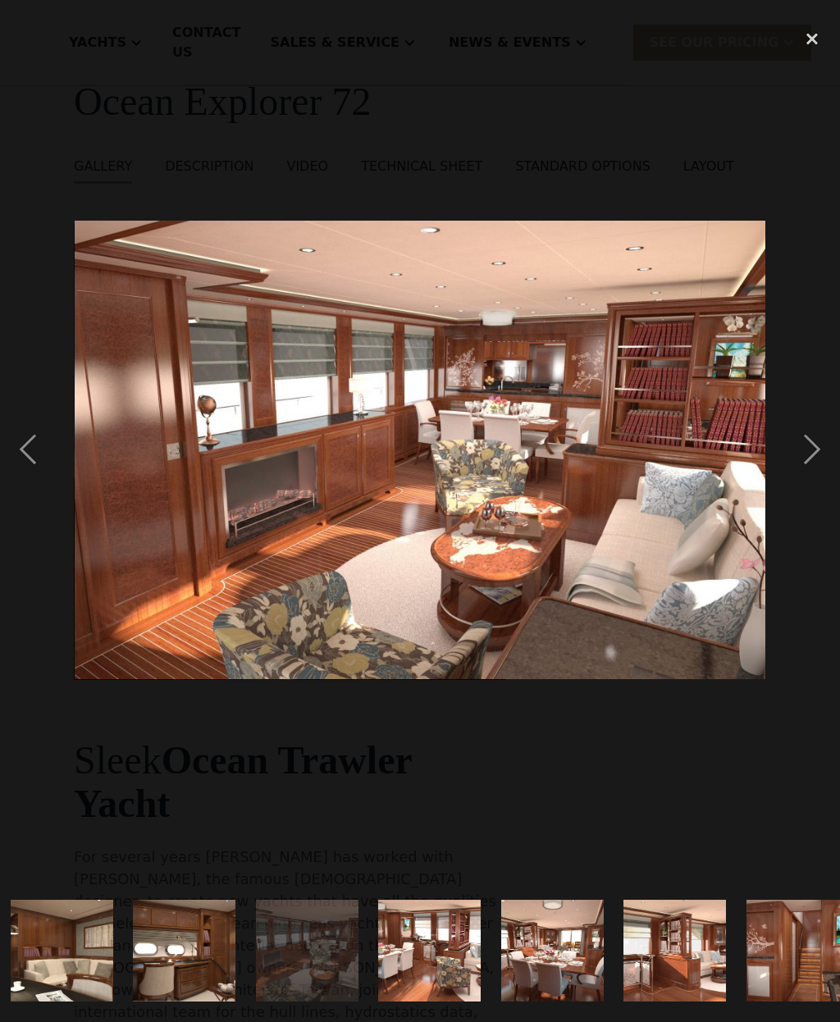
click at [813, 458] on div "next image" at bounding box center [812, 450] width 56 height 859
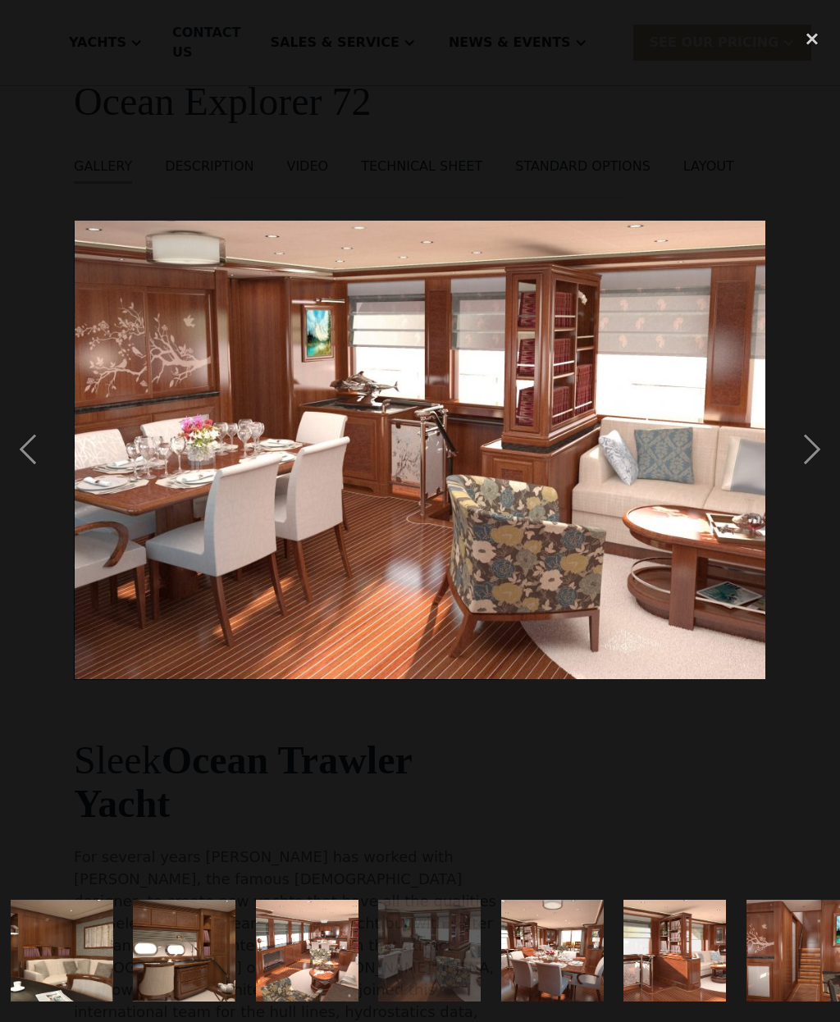
click at [811, 456] on div "next image" at bounding box center [812, 450] width 56 height 859
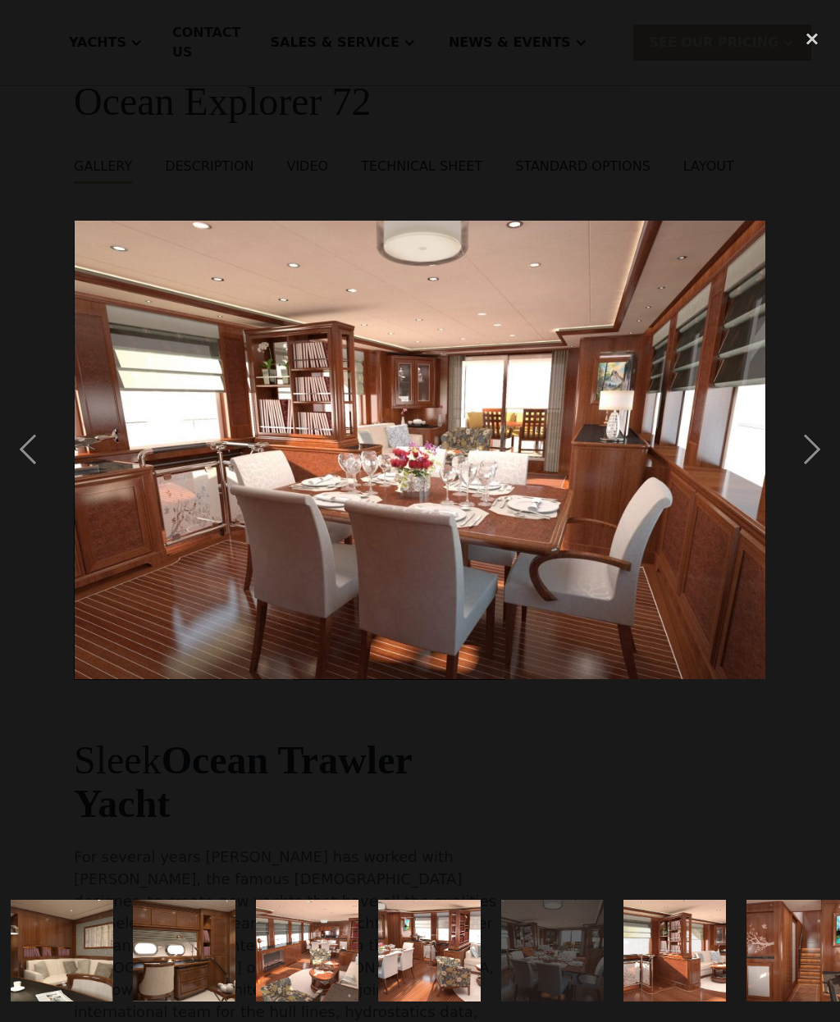
click at [817, 457] on div "next image" at bounding box center [812, 450] width 56 height 859
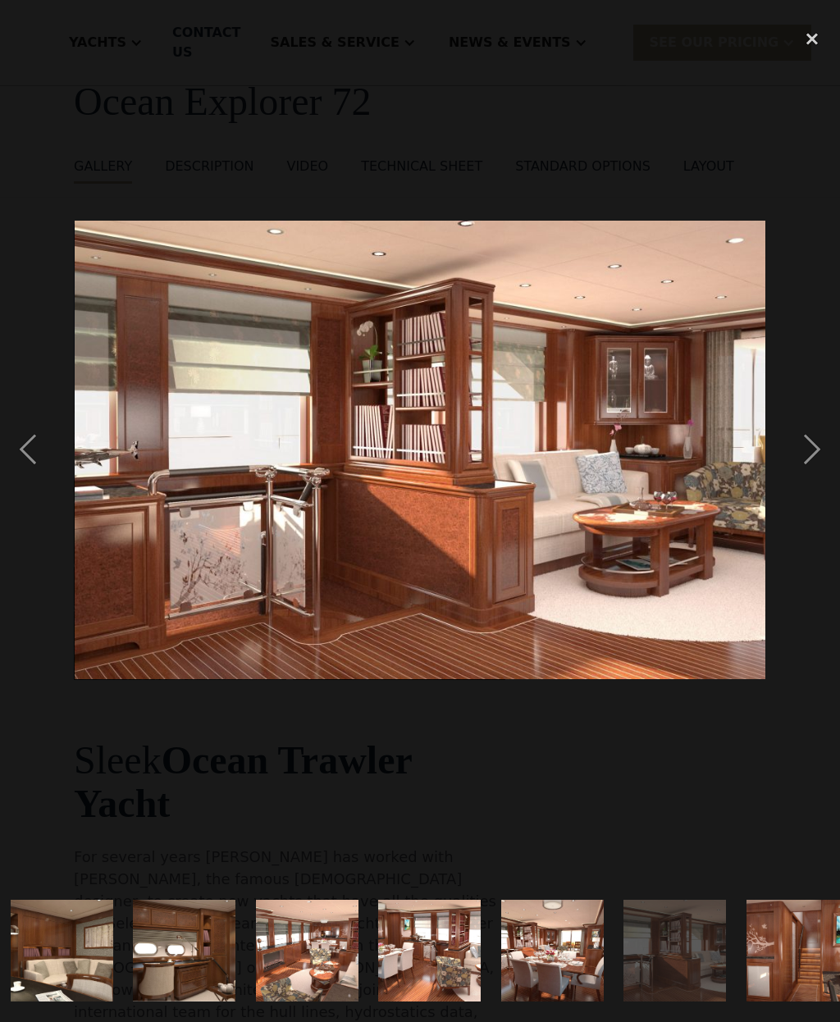
click at [814, 455] on div "next image" at bounding box center [812, 450] width 56 height 859
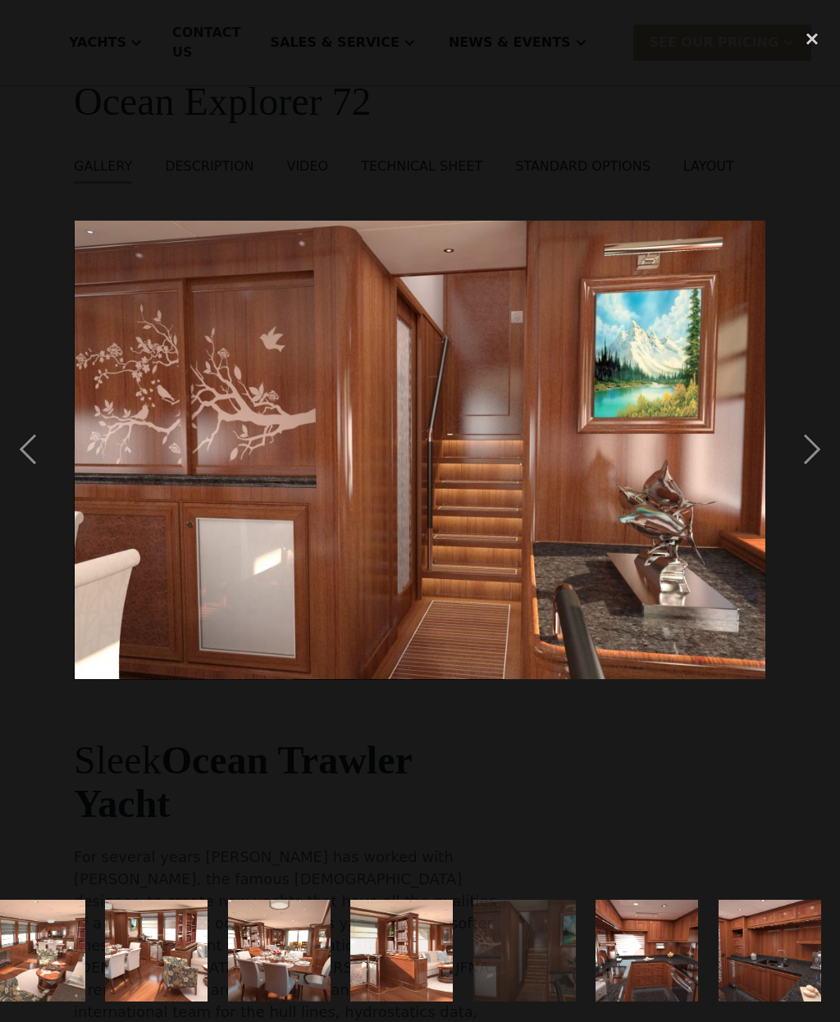
scroll to position [0, 1755]
click at [816, 457] on div "next image" at bounding box center [812, 450] width 56 height 859
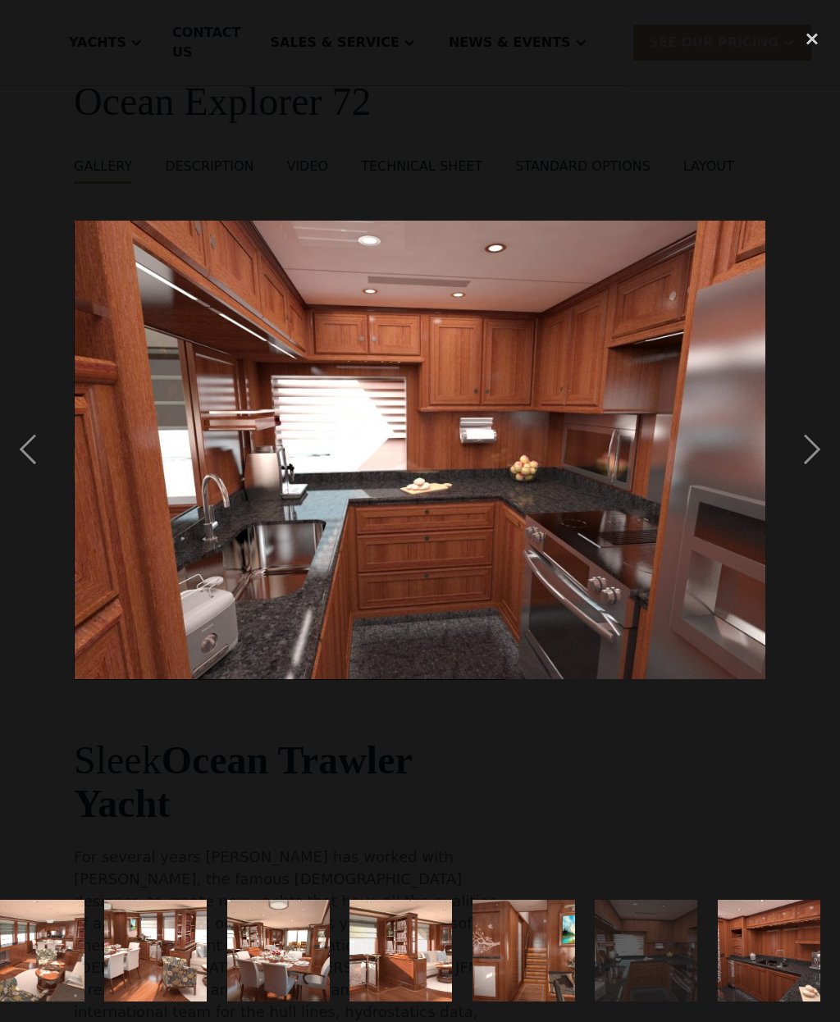
click at [810, 458] on div "next image" at bounding box center [812, 450] width 56 height 859
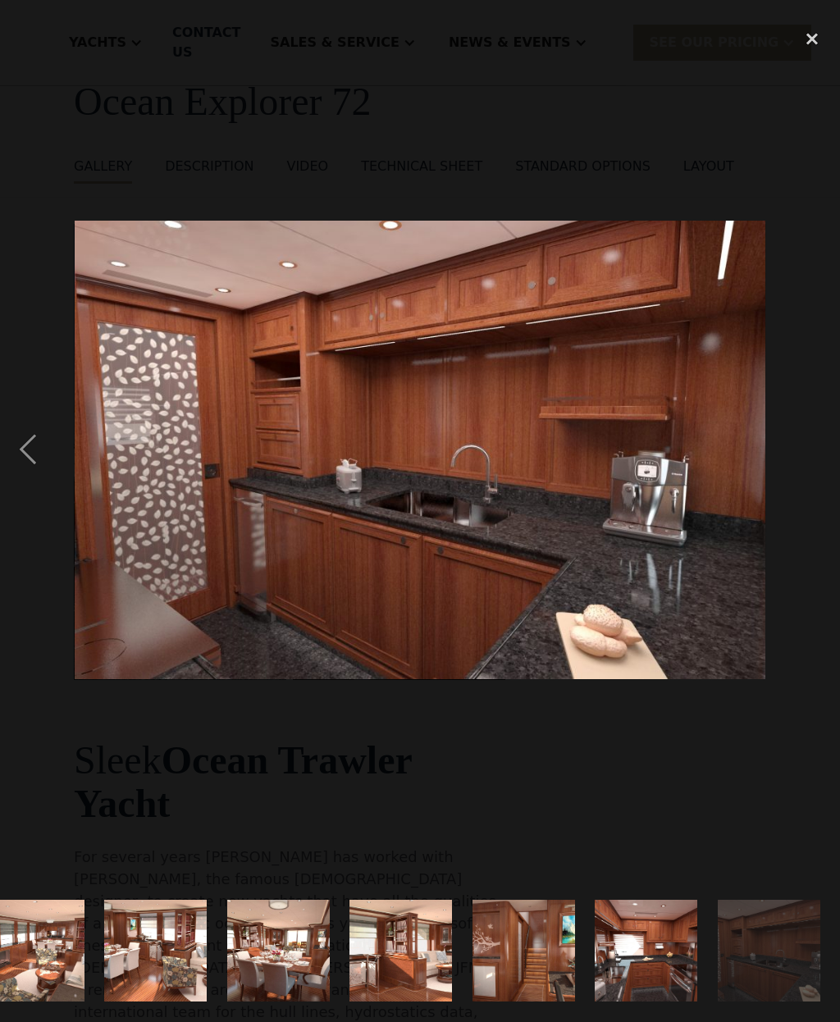
click at [816, 45] on div "close lightbox" at bounding box center [812, 39] width 56 height 36
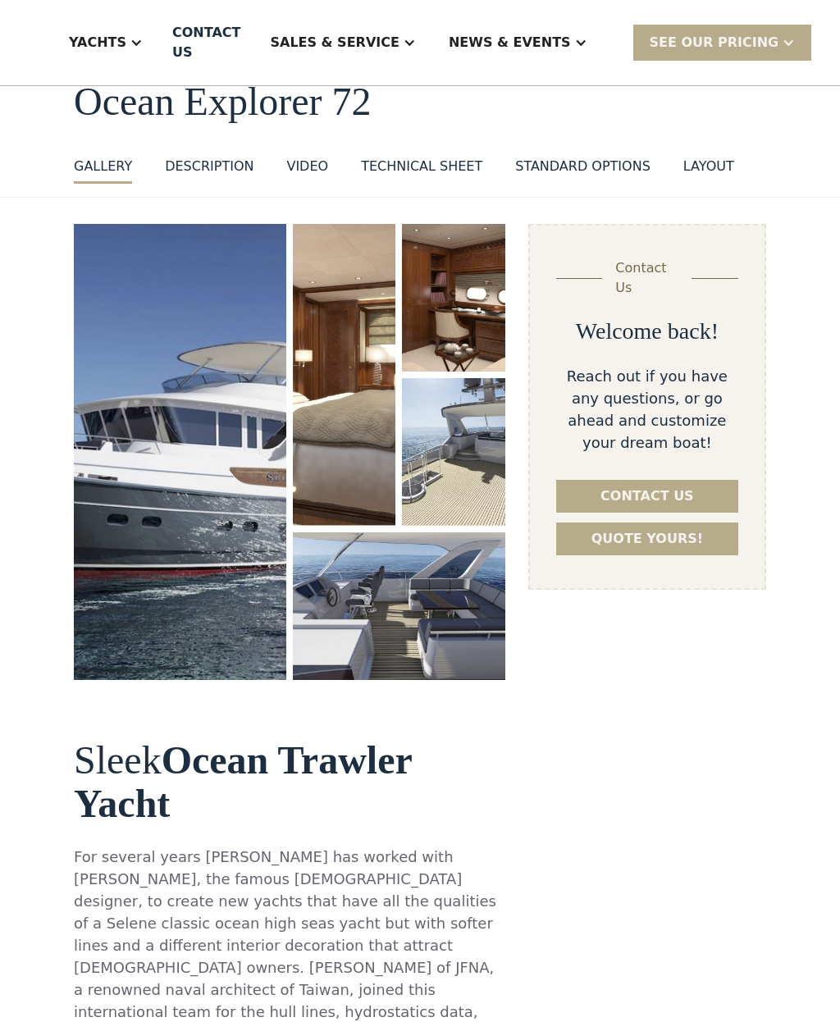
scroll to position [0, 0]
click at [217, 467] on img "open lightbox" at bounding box center [180, 452] width 212 height 456
